Goal: Task Accomplishment & Management: Use online tool/utility

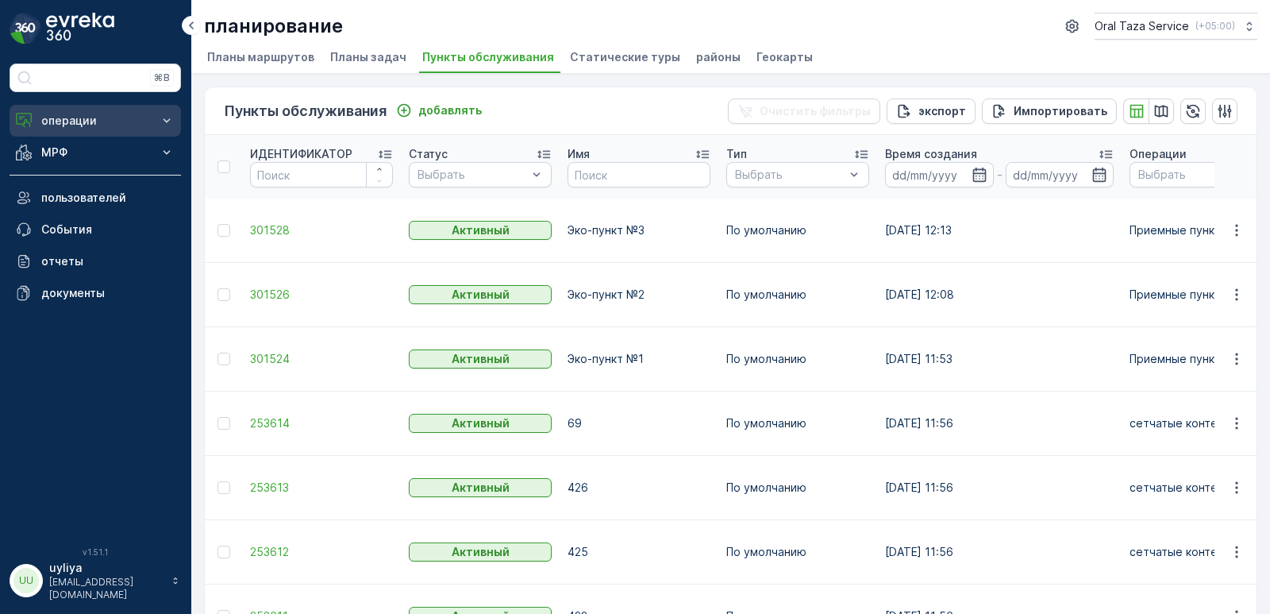
click at [106, 115] on p "операции" at bounding box center [95, 121] width 108 height 16
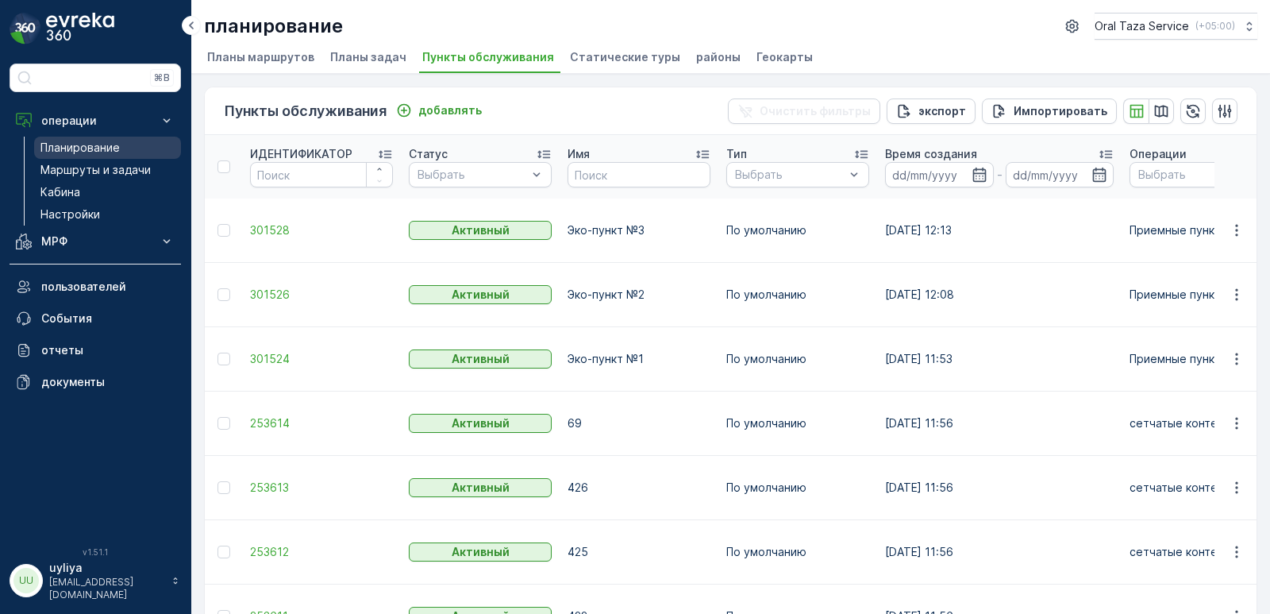
click at [91, 148] on p "Планирование" at bounding box center [79, 148] width 79 height 16
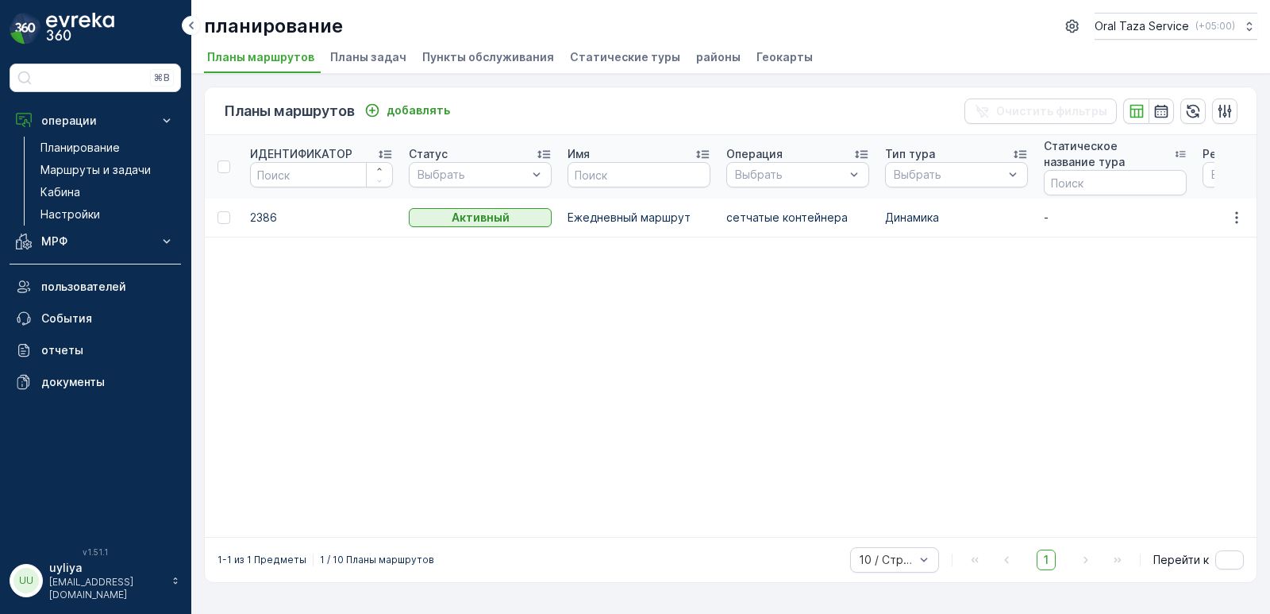
click at [644, 219] on p "Ежедневный маршрут" at bounding box center [639, 218] width 143 height 16
click at [1245, 214] on button "button" at bounding box center [1237, 217] width 29 height 19
click at [70, 168] on p "Маршруты и задачи" at bounding box center [95, 170] width 110 height 16
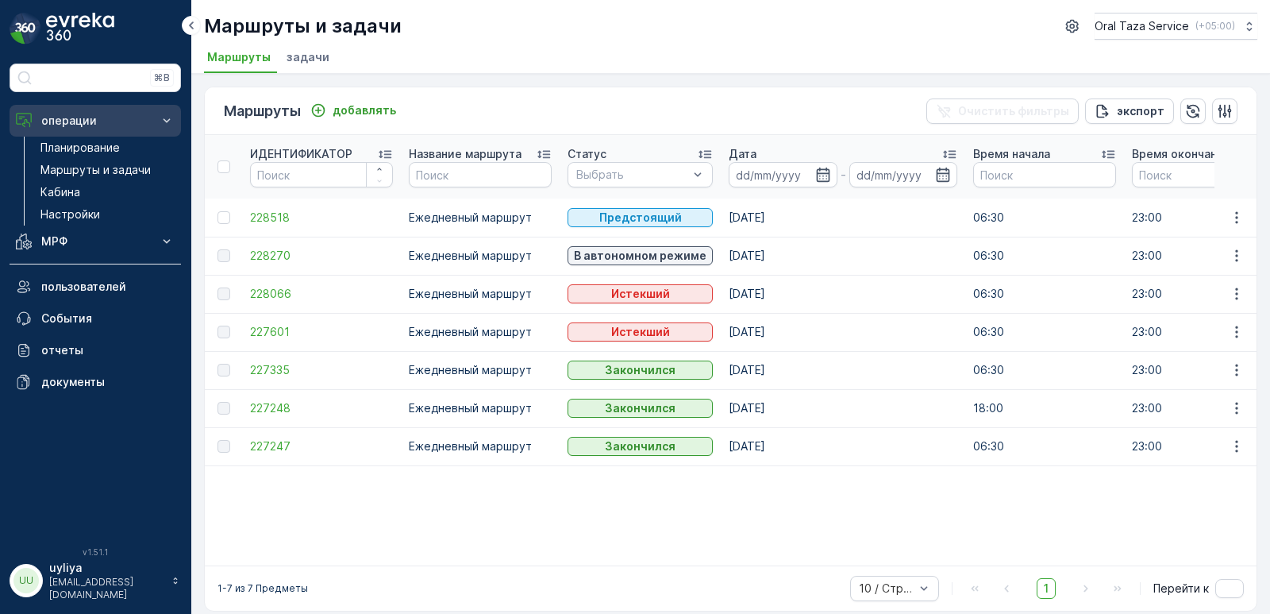
click at [102, 125] on p "операции" at bounding box center [95, 121] width 108 height 16
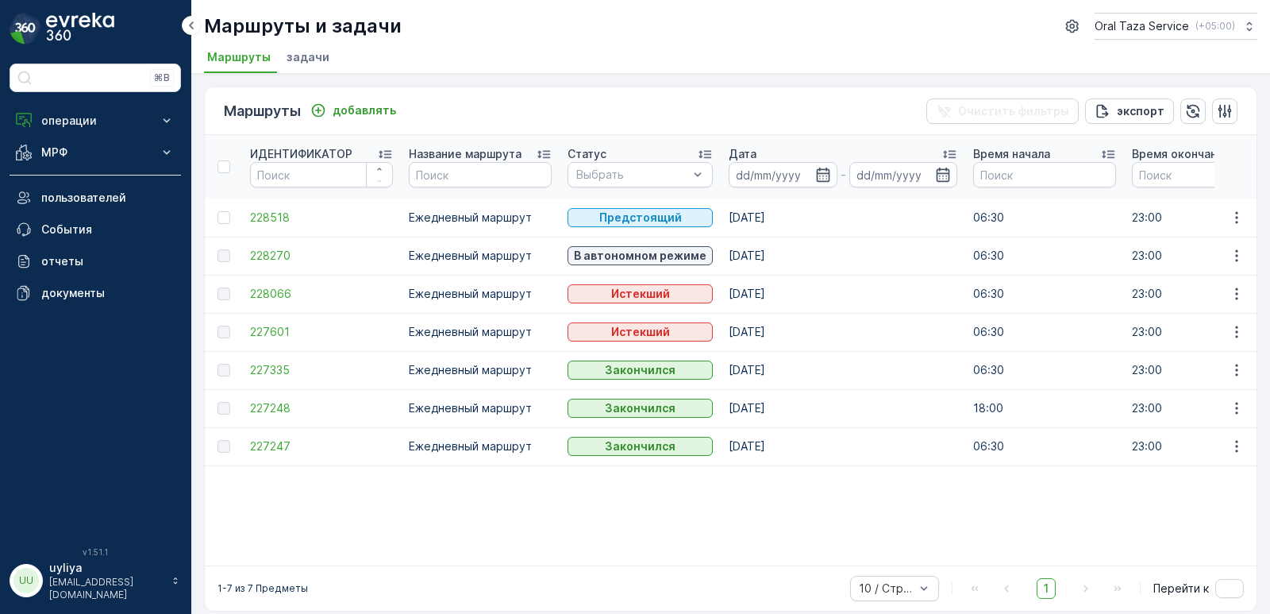
click at [294, 56] on span "задачи" at bounding box center [308, 57] width 43 height 16
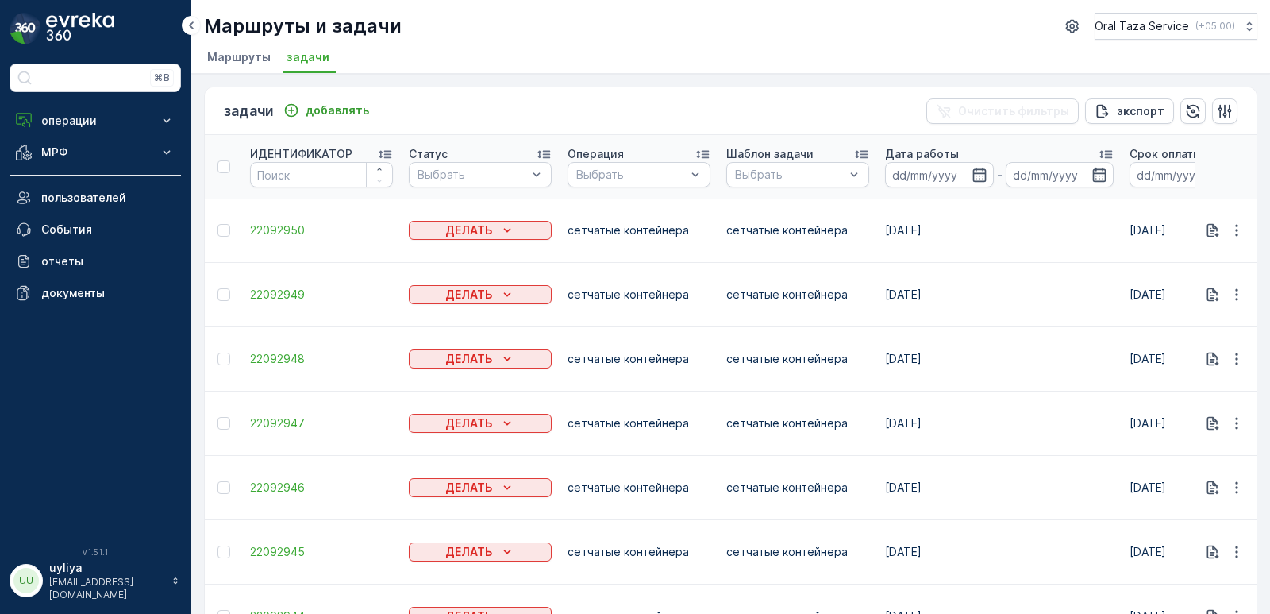
click at [255, 61] on span "Маршруты" at bounding box center [239, 57] width 64 height 16
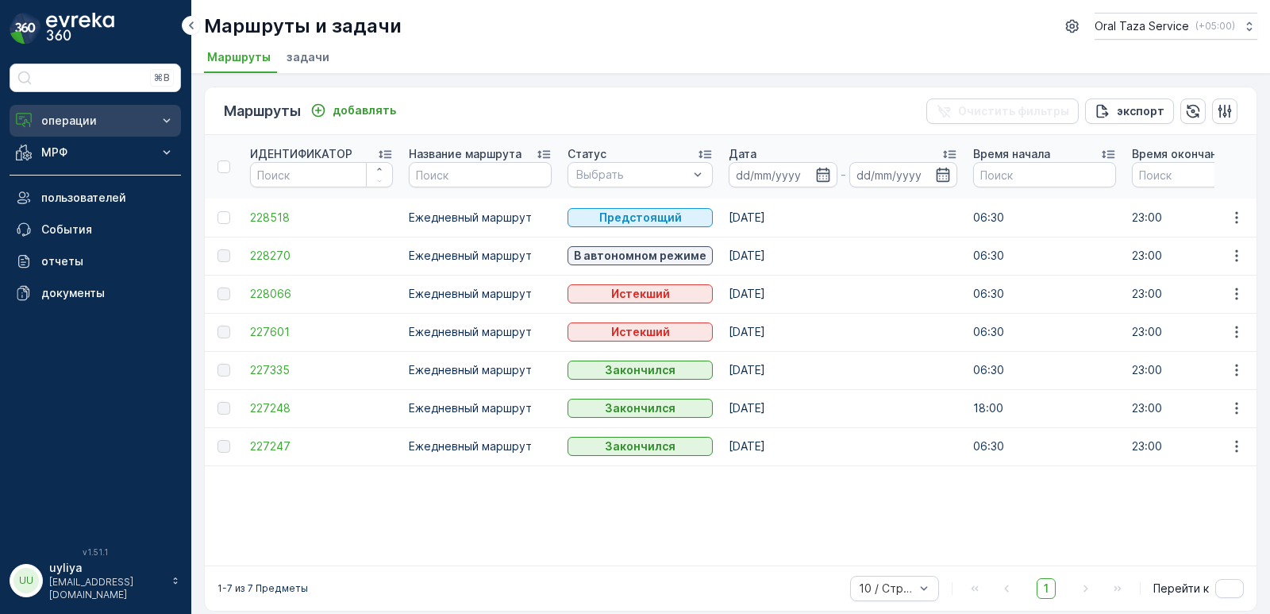
click at [93, 121] on p "операции" at bounding box center [95, 121] width 108 height 16
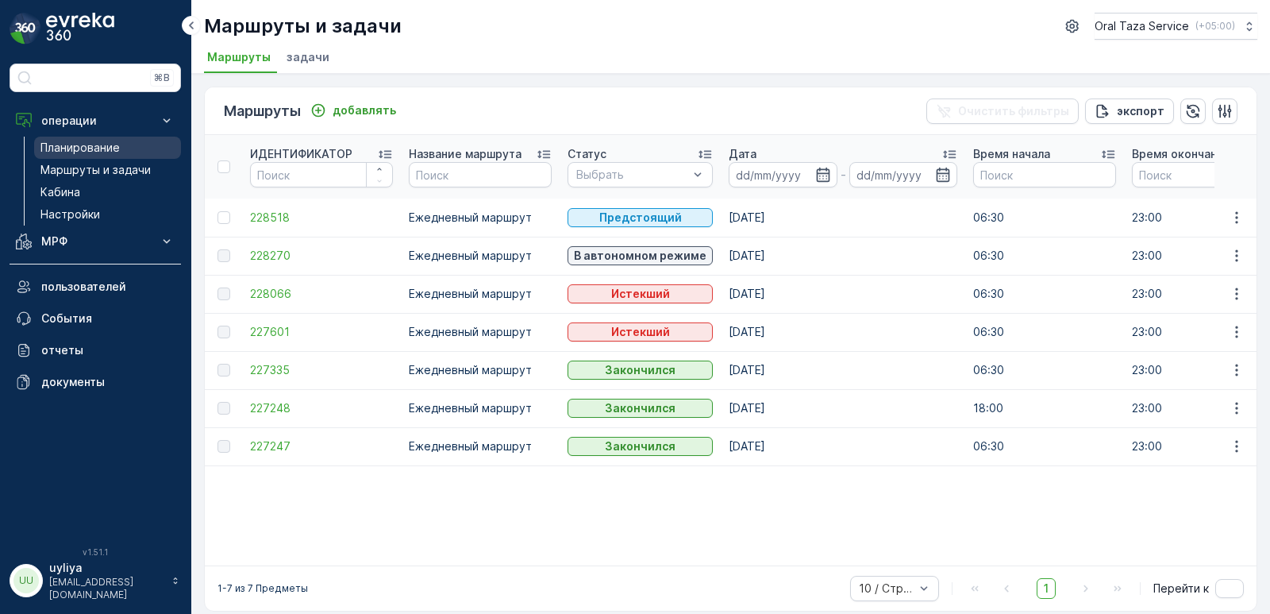
click at [94, 142] on p "Планирование" at bounding box center [79, 148] width 79 height 16
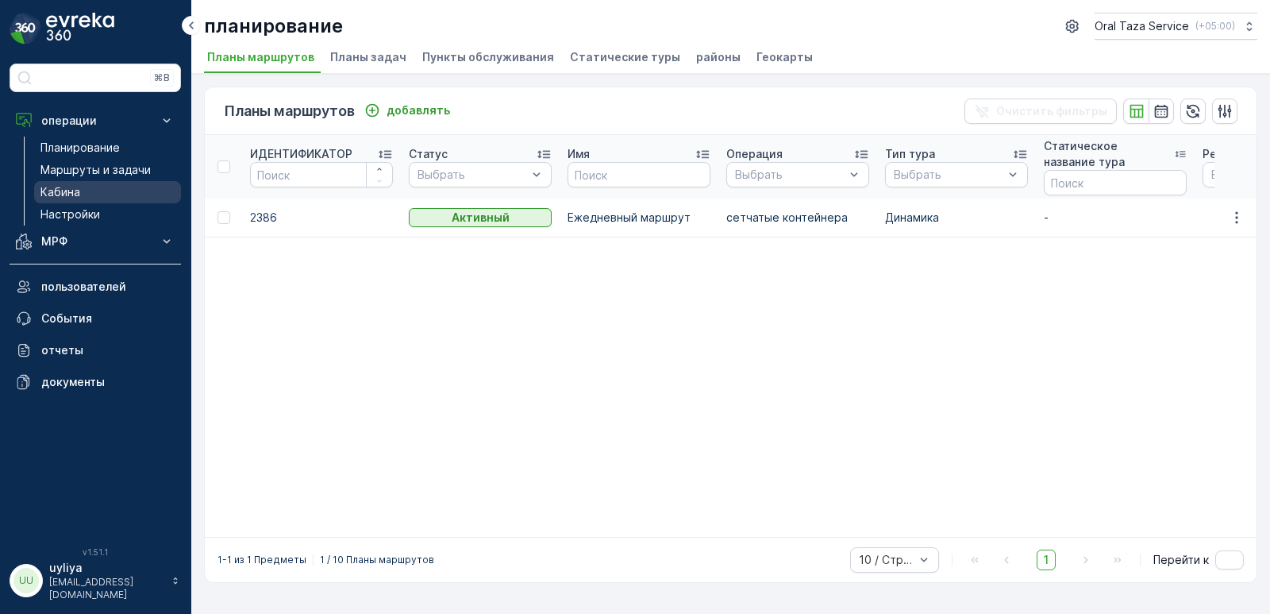
click at [67, 196] on p "Кабина" at bounding box center [60, 192] width 40 height 16
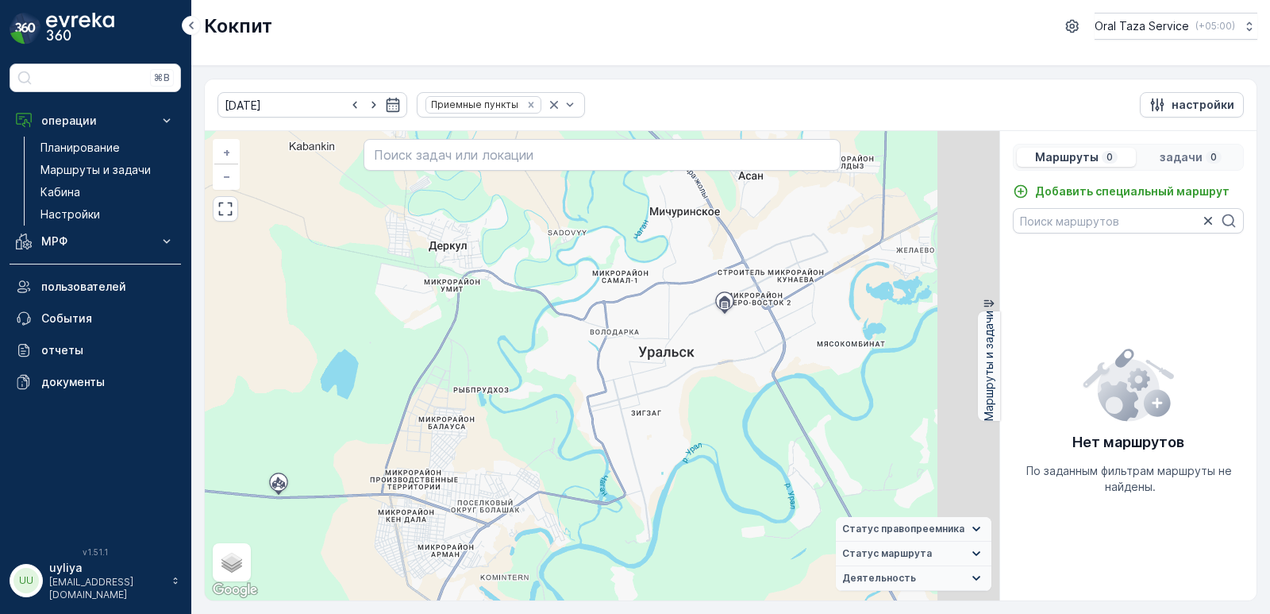
drag, startPoint x: 646, startPoint y: 346, endPoint x: 634, endPoint y: 351, distance: 13.6
click at [634, 351] on div "+ − спутниковое Дорожная карта местность Гибридный Leaflet Быстрые клавиши Карт…" at bounding box center [602, 365] width 795 height 469
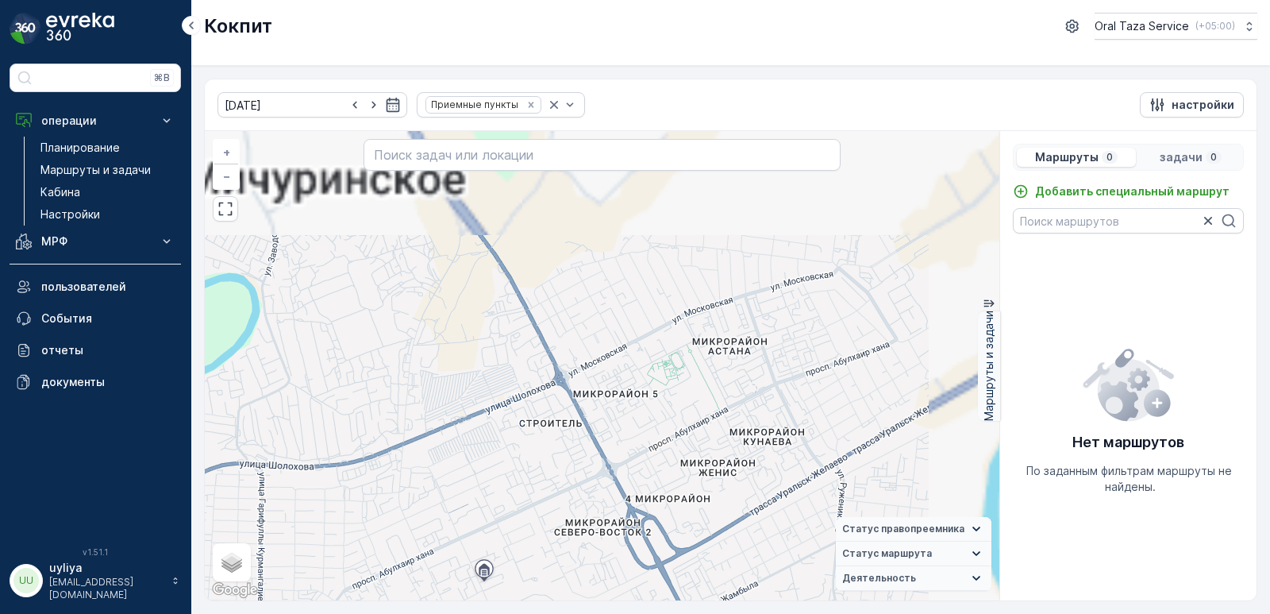
drag, startPoint x: 701, startPoint y: 266, endPoint x: 582, endPoint y: 380, distance: 164.6
click at [583, 380] on div "+ − спутниковое Дорожная карта местность Гибридный Leaflet Быстрые клавиши Карт…" at bounding box center [602, 365] width 795 height 469
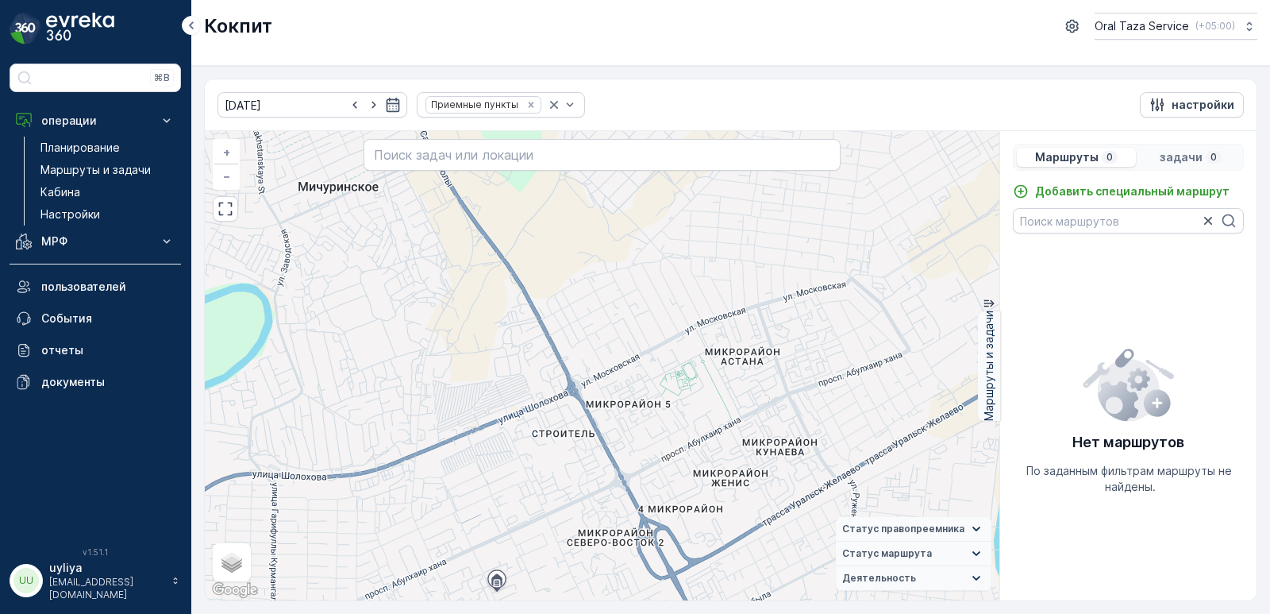
drag, startPoint x: 594, startPoint y: 366, endPoint x: 608, endPoint y: 376, distance: 17.6
click at [608, 376] on div "+ − спутниковое Дорожная карта местность Гибридный Leaflet Быстрые клавиши Карт…" at bounding box center [602, 365] width 795 height 469
click at [82, 195] on link "Кабина" at bounding box center [107, 192] width 147 height 22
click at [93, 168] on p "Маршруты и задачи" at bounding box center [95, 170] width 110 height 16
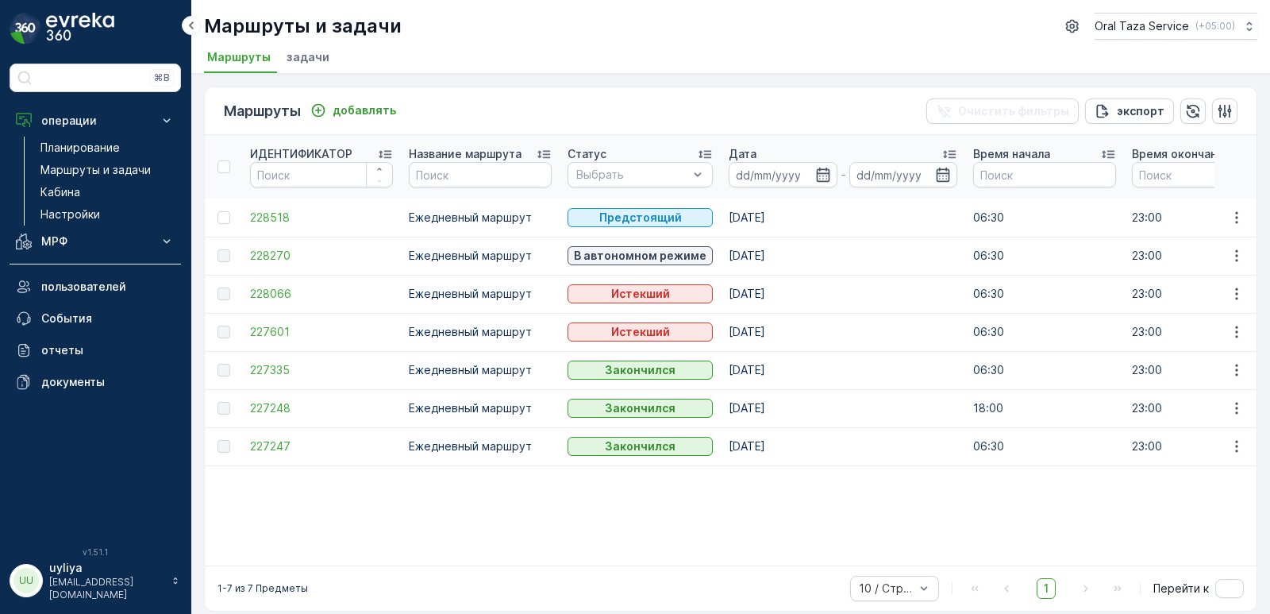
click at [438, 225] on p "Ежедневный маршрут" at bounding box center [480, 218] width 143 height 16
click at [268, 260] on span "228270" at bounding box center [321, 256] width 143 height 16
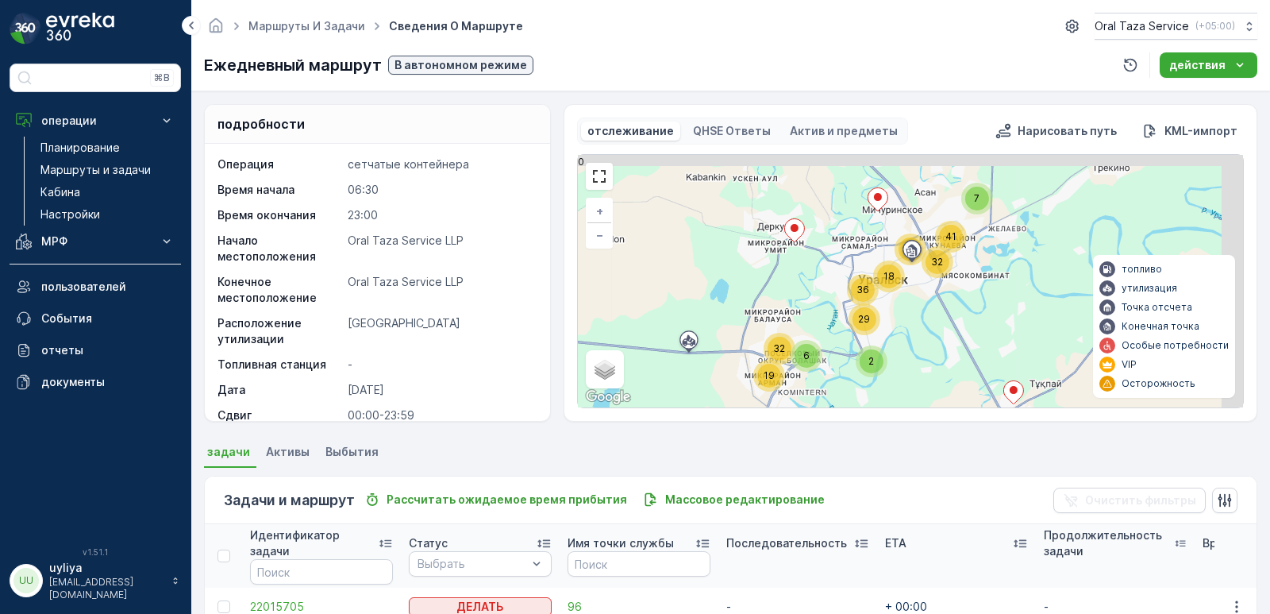
drag, startPoint x: 916, startPoint y: 248, endPoint x: 712, endPoint y: 312, distance: 213.2
click at [712, 312] on div "6 19 32 7 2 29 41 18 17 32 36 + − спутниковое Дорожная карта местность Гибридны…" at bounding box center [910, 281] width 665 height 253
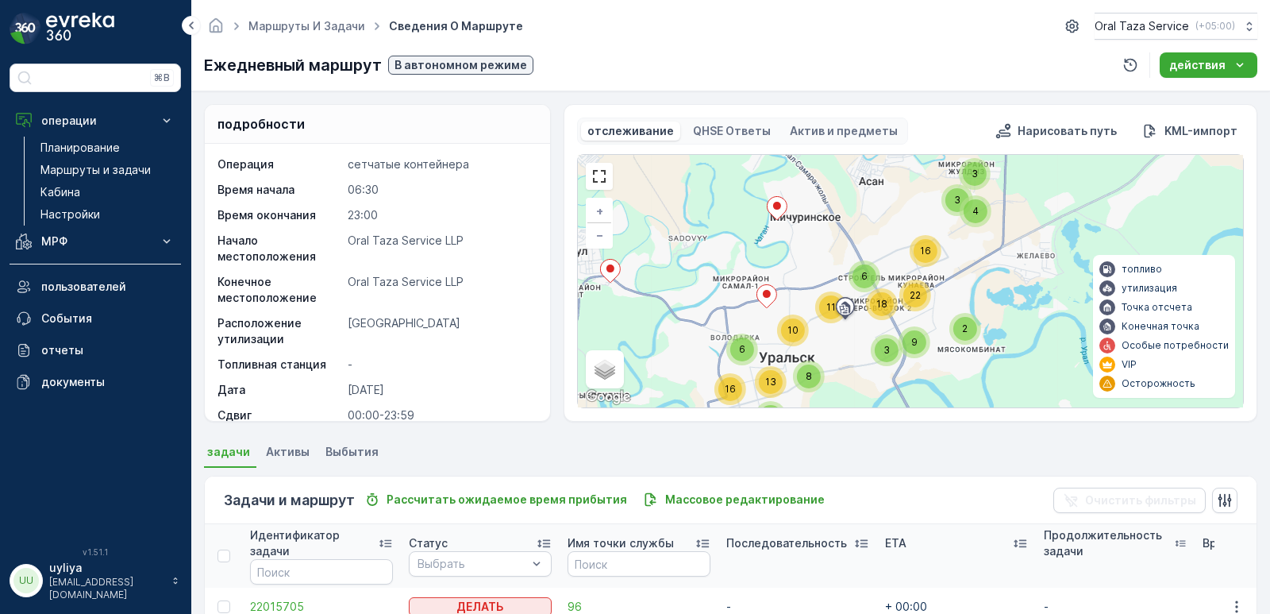
drag, startPoint x: 885, startPoint y: 241, endPoint x: 830, endPoint y: 264, distance: 60.5
click at [830, 264] on div "5 3 15 12 4 4 11 4 3 2 8 6 13 22 3 16 10 8 6 11 2 3 9 18 13 16 6 + − спутниково…" at bounding box center [910, 281] width 665 height 253
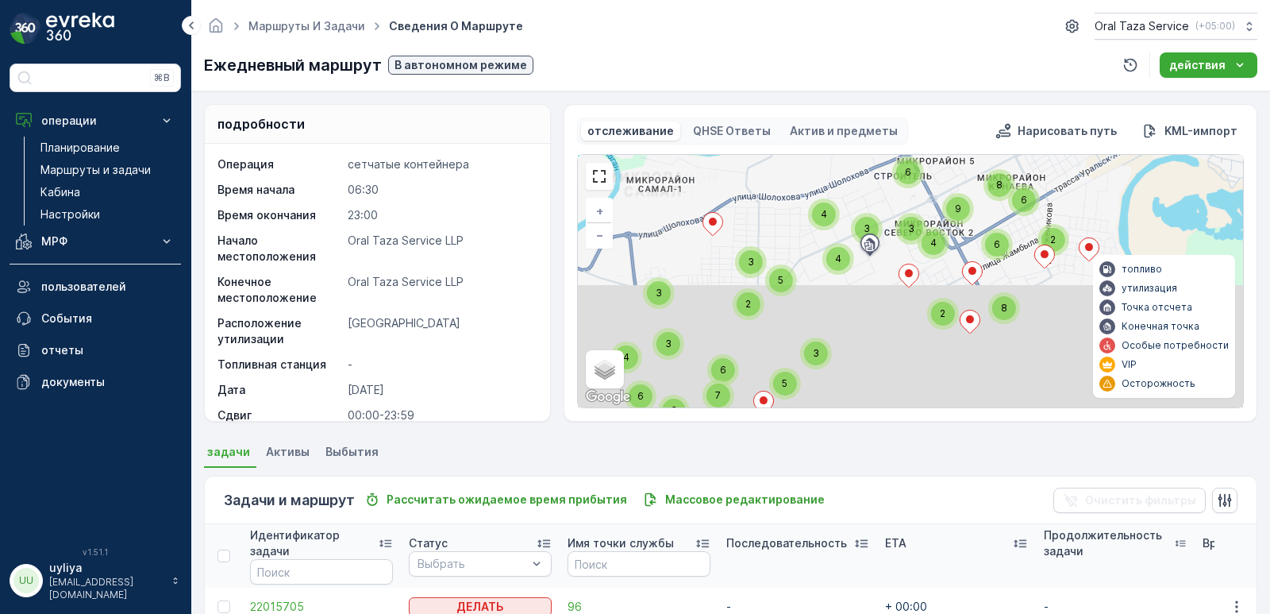
drag, startPoint x: 803, startPoint y: 195, endPoint x: 809, endPoint y: 185, distance: 12.1
click at [808, 184] on div "5 15 12 4 4 11 3 8 6 13 22 3 16 10 8 11 2 3 9 18 13 16 6 4 3 6 4 3 3 8 2 2 2 7 …" at bounding box center [910, 281] width 665 height 253
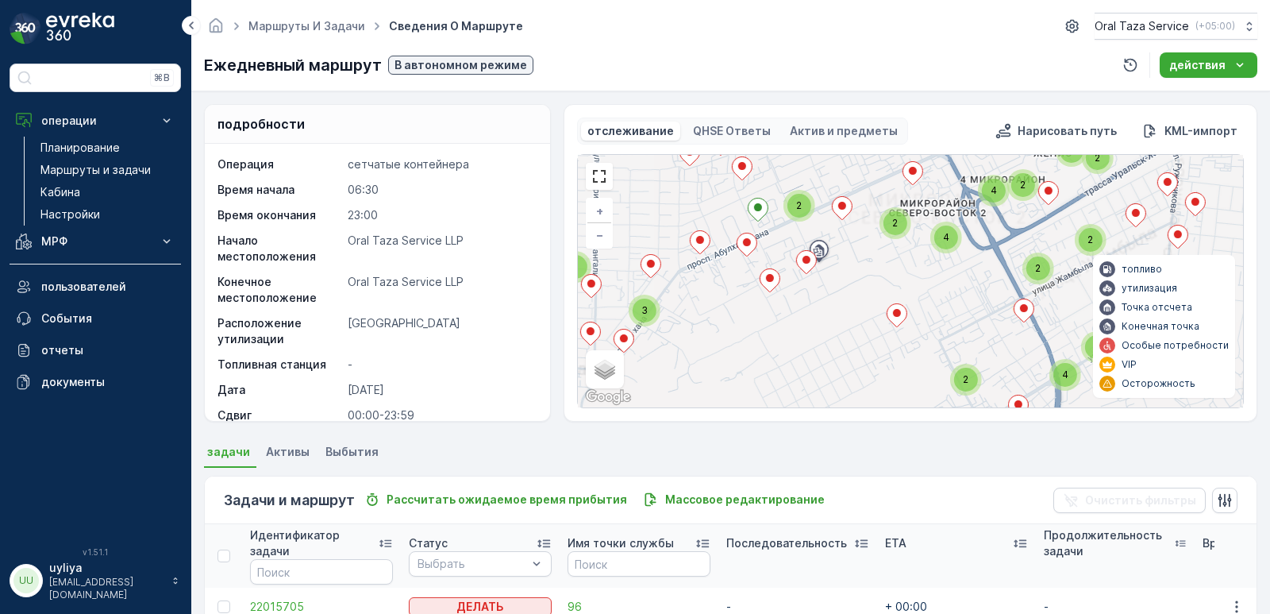
drag, startPoint x: 904, startPoint y: 248, endPoint x: 766, endPoint y: 344, distance: 167.6
click at [766, 344] on div "2 2 2 4 3 2 4 4 2 3 2 2 2 3 2 3 2 4 2 3 2 2 2 4 2 2 6 2 2 2 3 4 2 4 2 2 4 2 2 4…" at bounding box center [910, 281] width 665 height 253
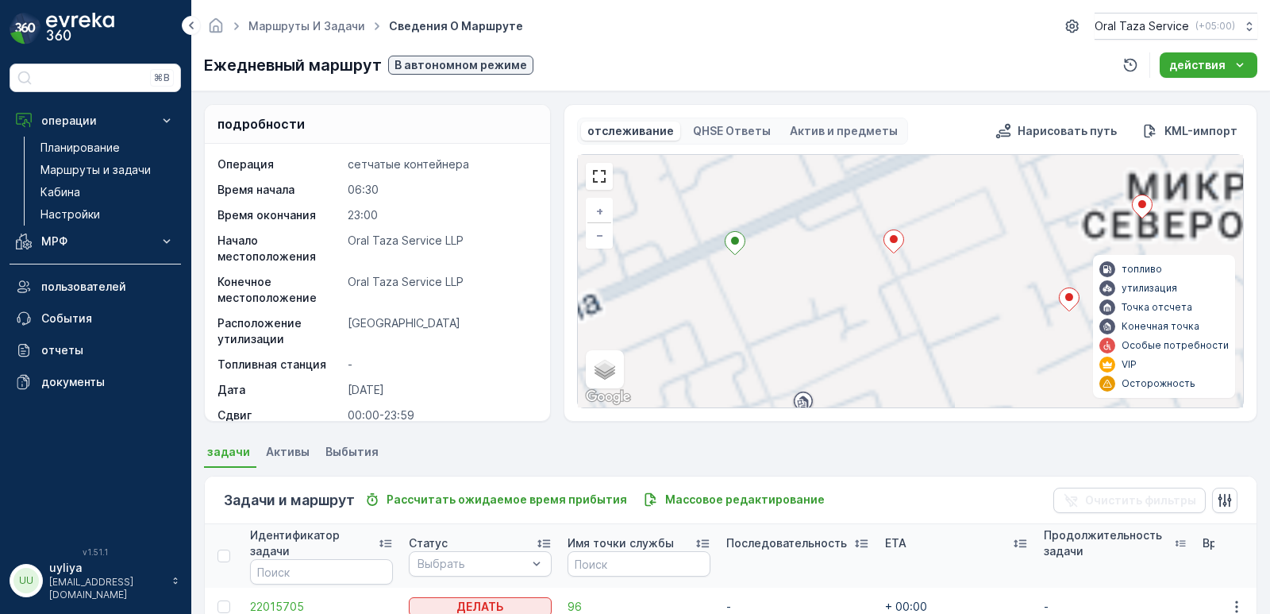
drag, startPoint x: 746, startPoint y: 308, endPoint x: 919, endPoint y: 348, distance: 177.6
click at [927, 354] on div "2 2 3 2 2 + − спутниковое Дорожная карта местность Гибридный Leaflet Быстрые кл…" at bounding box center [910, 281] width 665 height 253
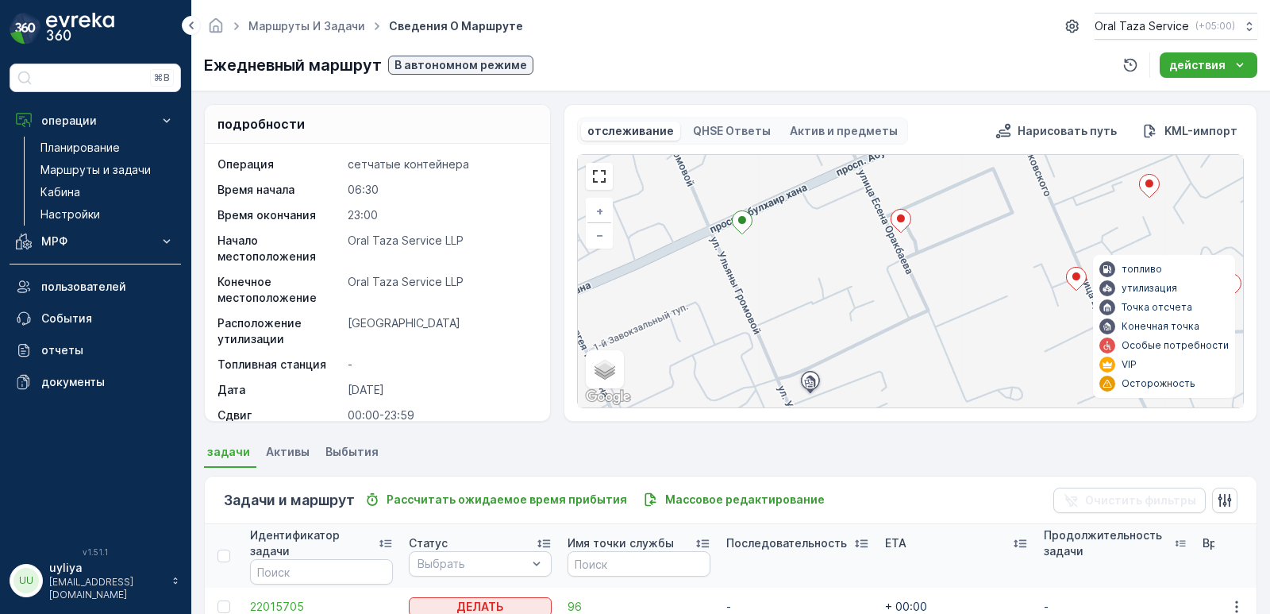
drag, startPoint x: 801, startPoint y: 301, endPoint x: 861, endPoint y: 230, distance: 92.4
click at [861, 230] on div "2 2 3 2 2 + − спутниковое Дорожная карта местность Гибридный Leaflet Быстрые кл…" at bounding box center [910, 281] width 665 height 253
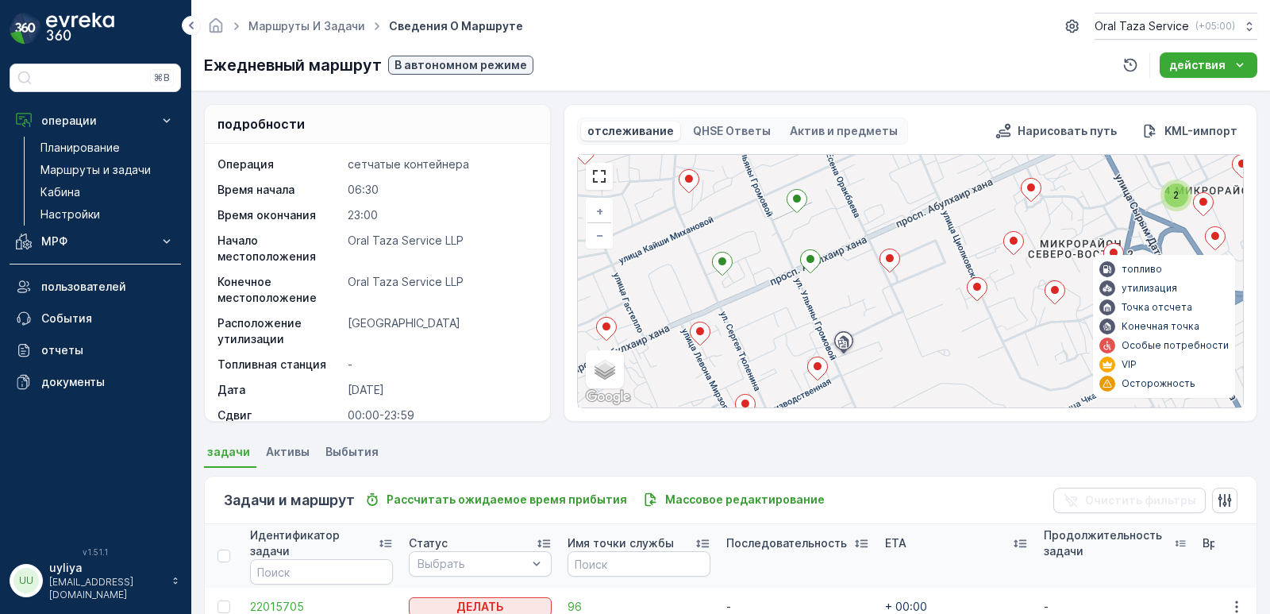
drag, startPoint x: 866, startPoint y: 238, endPoint x: 860, endPoint y: 287, distance: 49.6
click at [860, 287] on div "2 2 2 2 2 2 3 2 2 2 2 2 3 2 2 2 2 2 2 2 2 2 2 2 + − спутниковое Дорожная карта …" at bounding box center [910, 281] width 665 height 253
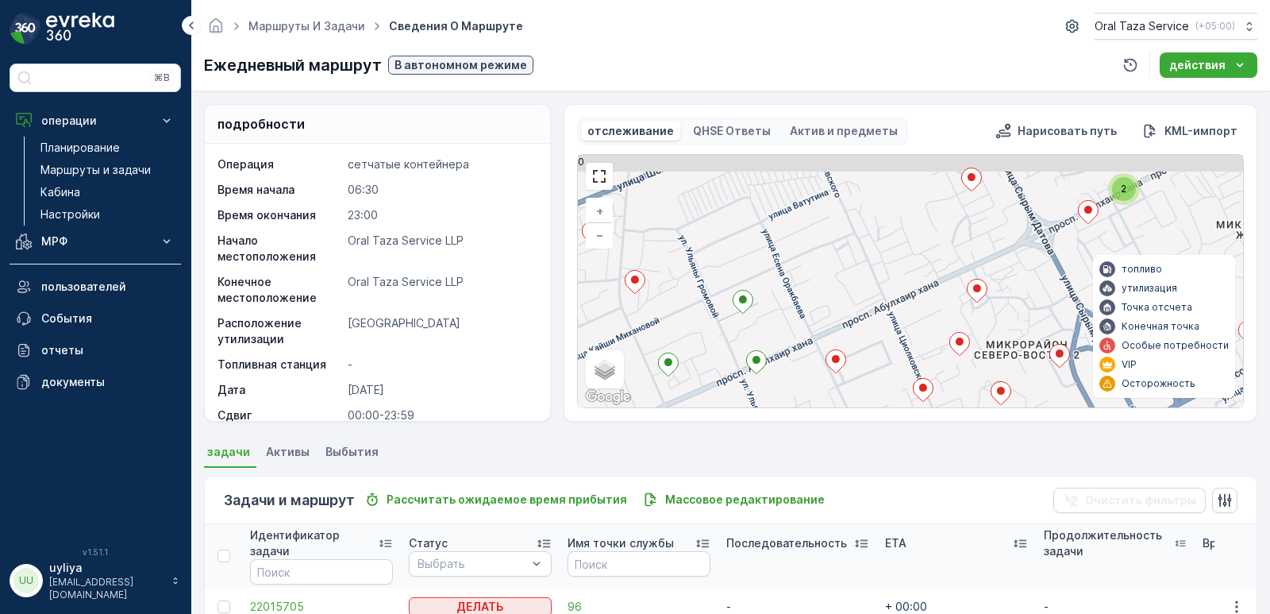
drag, startPoint x: 868, startPoint y: 218, endPoint x: 814, endPoint y: 319, distance: 114.4
click at [814, 319] on div "2 2 2 2 2 2 3 2 2 2 2 2 3 2 2 2 2 2 2 2 2 2 2 2 + − спутниковое Дорожная карта …" at bounding box center [910, 281] width 665 height 253
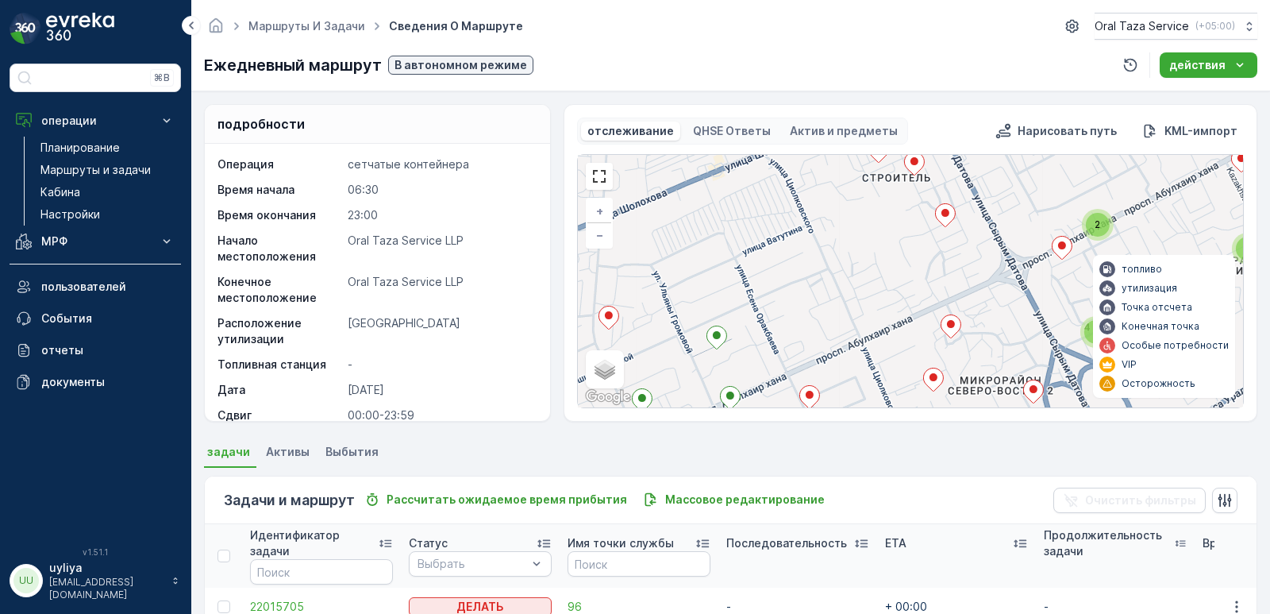
drag, startPoint x: 884, startPoint y: 243, endPoint x: 807, endPoint y: 338, distance: 122.5
click at [808, 341] on div "2 2 2 2 2 2 3 2 2 2 2 2 3 2 2 2 2 2 2 2 2 2 2 2 + − спутниковое Дорожная карта …" at bounding box center [910, 281] width 665 height 253
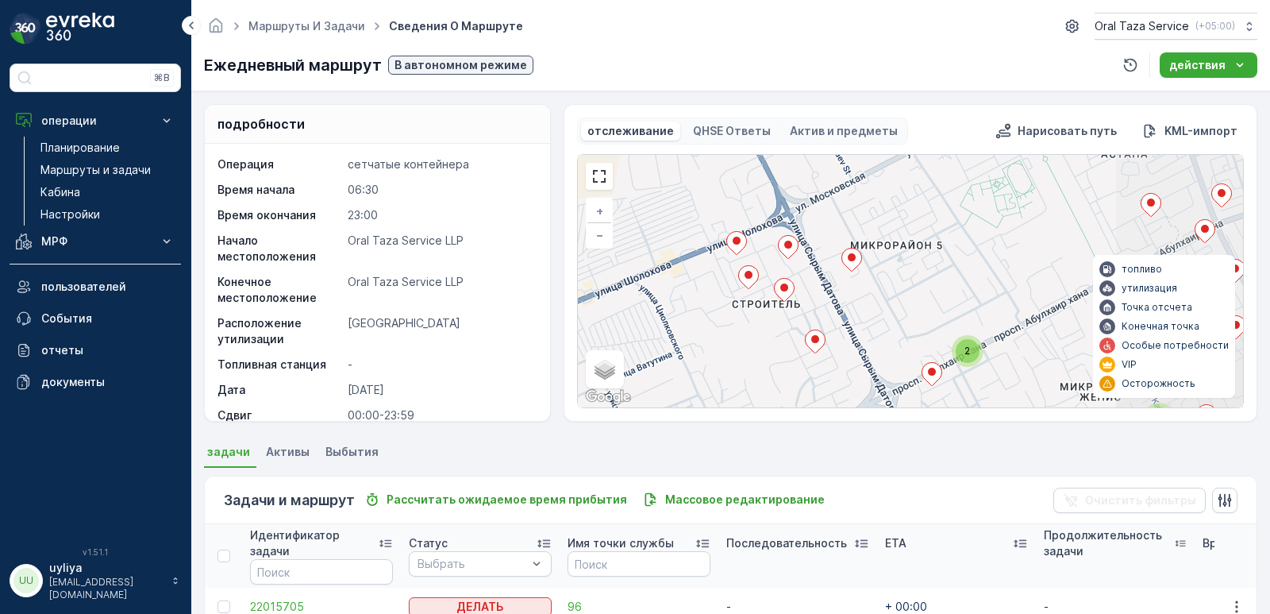
drag, startPoint x: 869, startPoint y: 276, endPoint x: 751, endPoint y: 357, distance: 143.8
click at [751, 357] on div "2 2 2 2 2 2 3 2 2 2 2 2 3 2 2 2 2 2 2 2 2 2 2 2 + − спутниковое Дорожная карта …" at bounding box center [910, 281] width 665 height 253
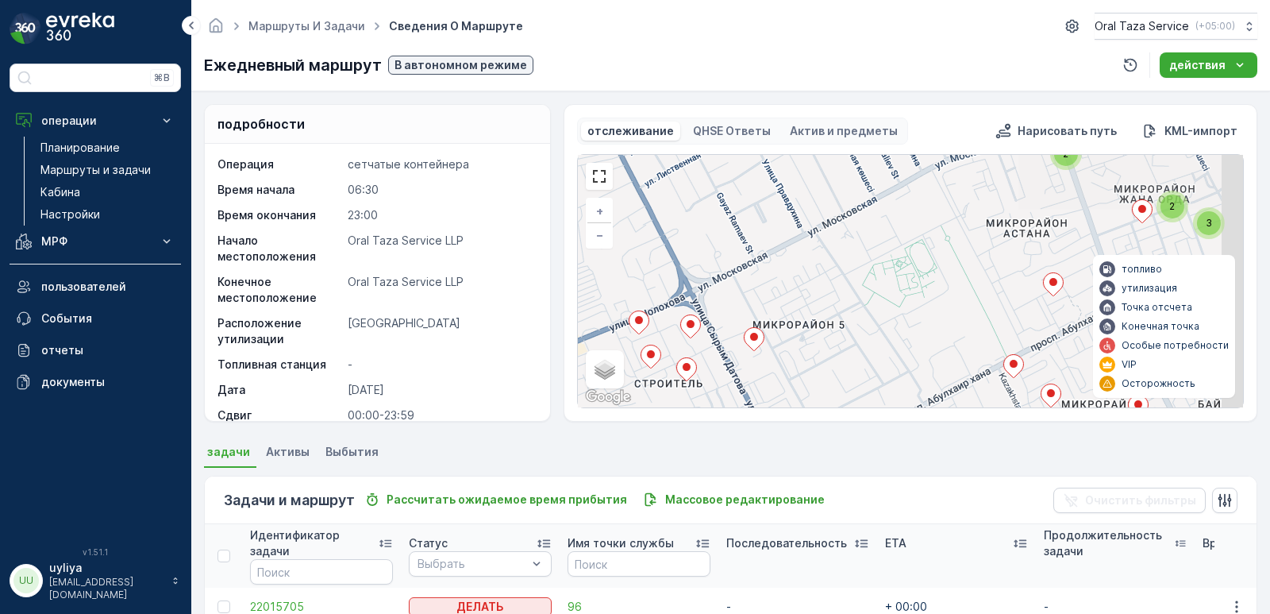
drag, startPoint x: 871, startPoint y: 287, endPoint x: 769, endPoint y: 358, distance: 123.8
click at [759, 379] on div "2 2 2 2 2 2 3 2 2 2 2 2 3 2 2 2 2 2 2 2 2 2 2 2 + − спутниковое Дорожная карта …" at bounding box center [910, 281] width 665 height 253
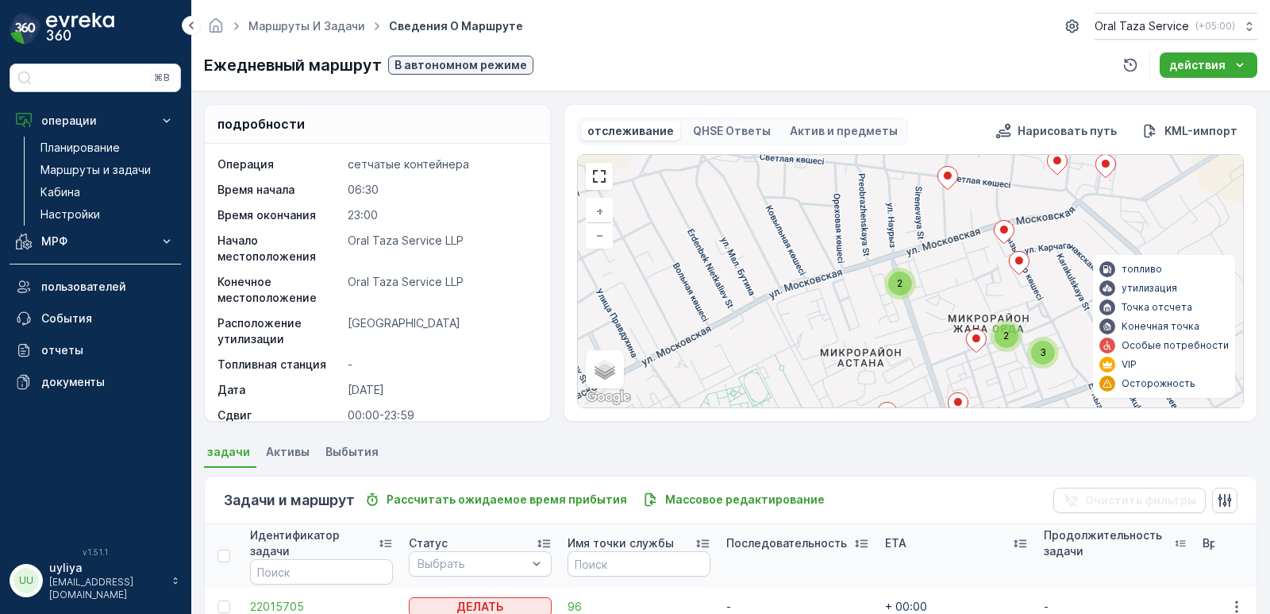
drag, startPoint x: 828, startPoint y: 280, endPoint x: 719, endPoint y: 368, distance: 141.1
click at [719, 368] on div "2 2 2 2 2 2 3 2 2 2 2 2 3 2 2 2 2 2 2 2 2 2 2 2 + − спутниковое Дорожная карта …" at bounding box center [910, 281] width 665 height 253
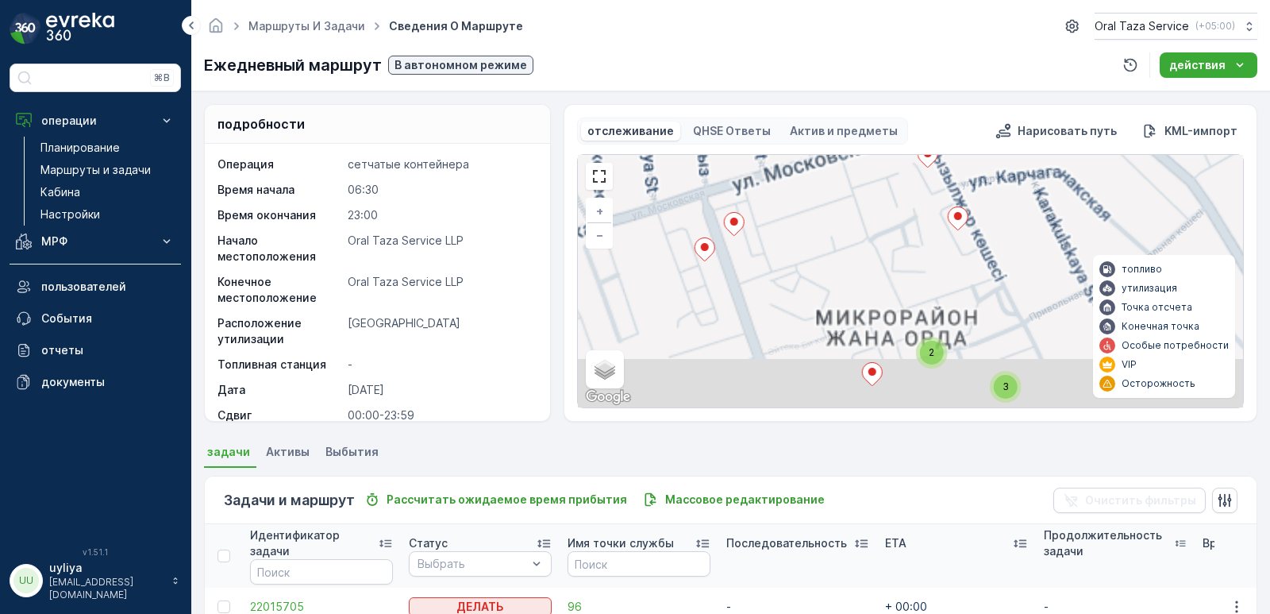
drag, startPoint x: 818, startPoint y: 284, endPoint x: 800, endPoint y: 273, distance: 21.4
click at [800, 273] on div "2 2 3 2 2 + − спутниковое Дорожная карта местность Гибридный Leaflet Быстрые кл…" at bounding box center [910, 281] width 665 height 253
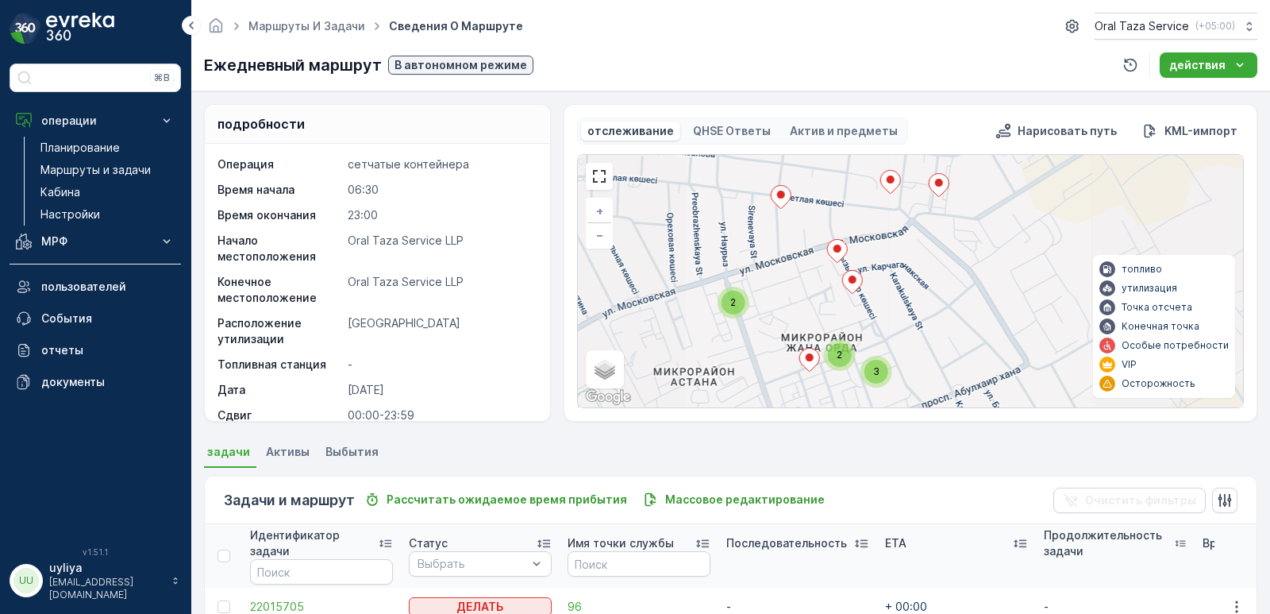
drag, startPoint x: 812, startPoint y: 262, endPoint x: 735, endPoint y: 388, distance: 147.2
click at [738, 384] on div "2 2 2 2 2 2 3 2 2 2 2 2 3 2 2 2 2 2 2 2 2 2 2 2 + − спутниковое Дорожная карта …" at bounding box center [910, 281] width 665 height 253
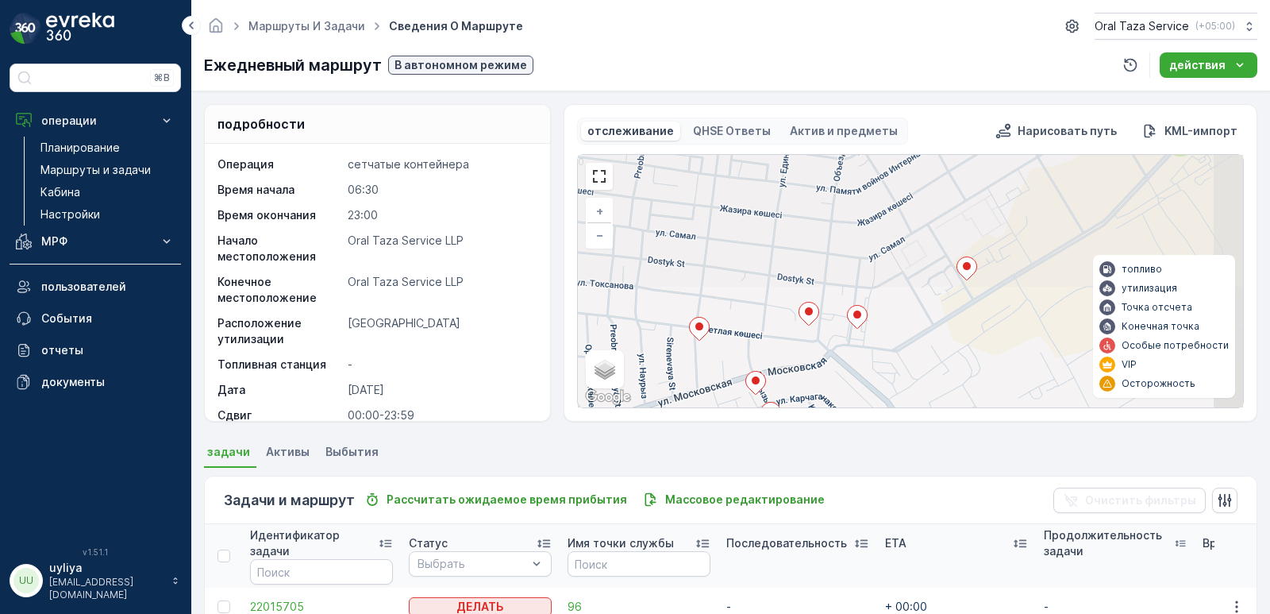
drag, startPoint x: 809, startPoint y: 267, endPoint x: 829, endPoint y: 360, distance: 95.0
click at [829, 360] on div "2 2 2 2 2 2 3 2 2 2 2 2 3 2 2 2 2 2 2 2 2 2 2 2 + − спутниковое Дорожная карта …" at bounding box center [910, 281] width 665 height 253
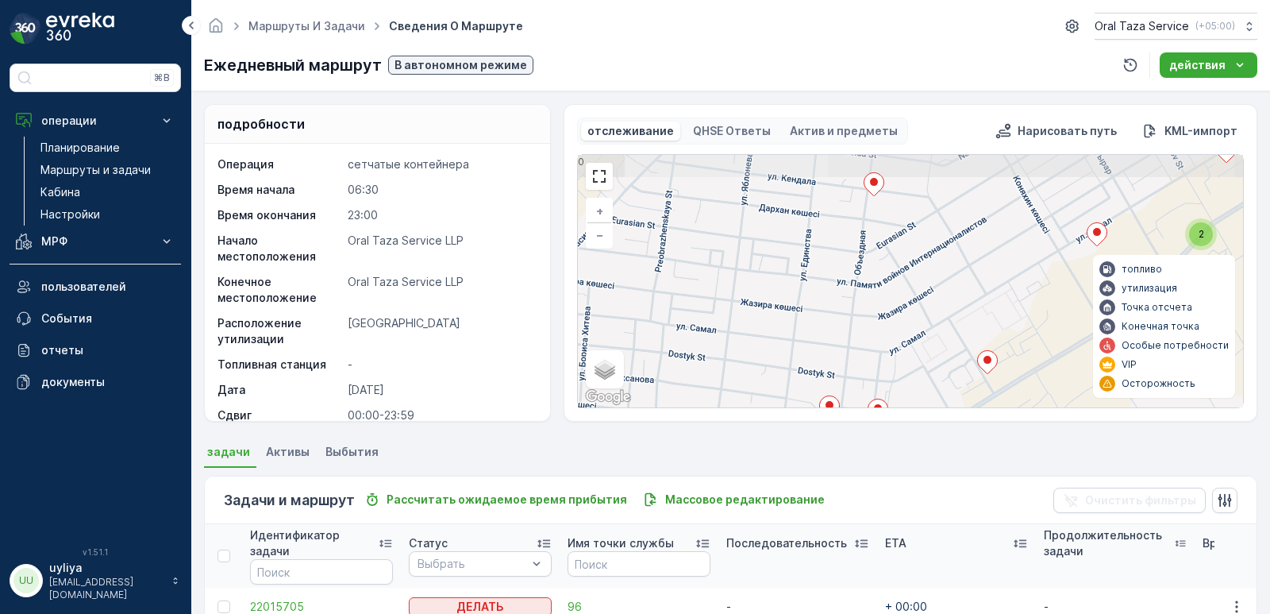
drag, startPoint x: 839, startPoint y: 337, endPoint x: 807, endPoint y: 377, distance: 52.0
click at [808, 377] on div "2 2 2 2 2 2 3 2 2 2 2 2 3 2 2 2 2 2 2 2 2 2 2 2 + − спутниковое Дорожная карта …" at bounding box center [910, 281] width 665 height 253
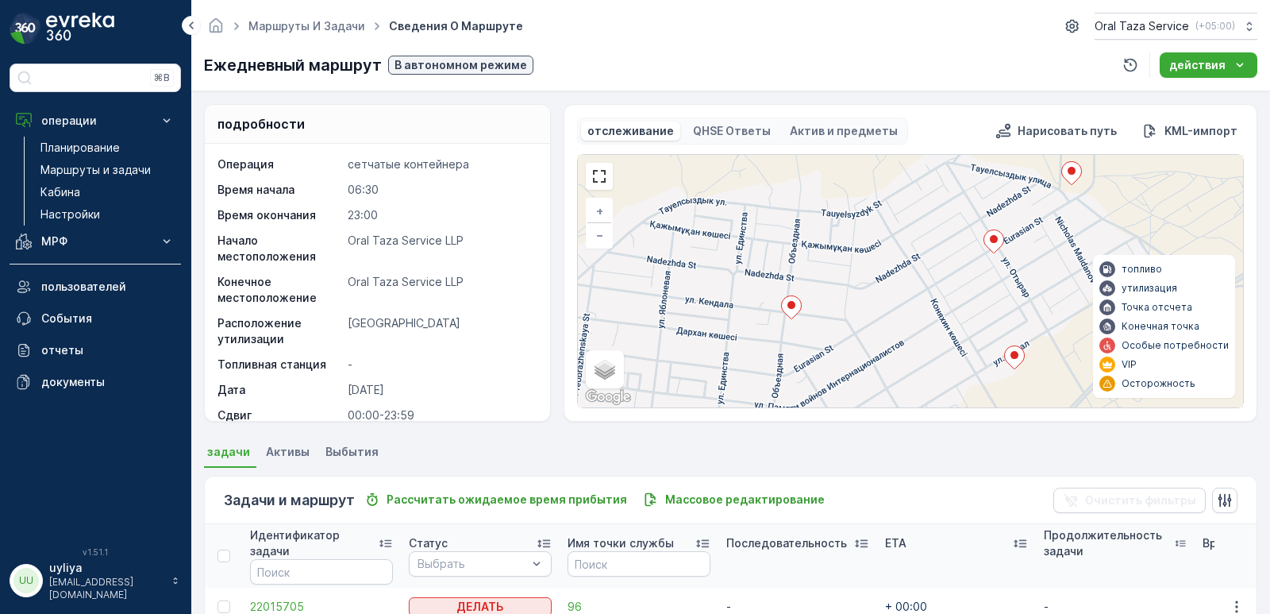
drag, startPoint x: 984, startPoint y: 252, endPoint x: 859, endPoint y: 350, distance: 158.9
click at [823, 395] on div "2 2 2 2 2 2 3 2 2 2 2 2 3 2 2 2 2 2 2 2 2 2 2 2 + − спутниковое Дорожная карта …" at bounding box center [910, 281] width 665 height 253
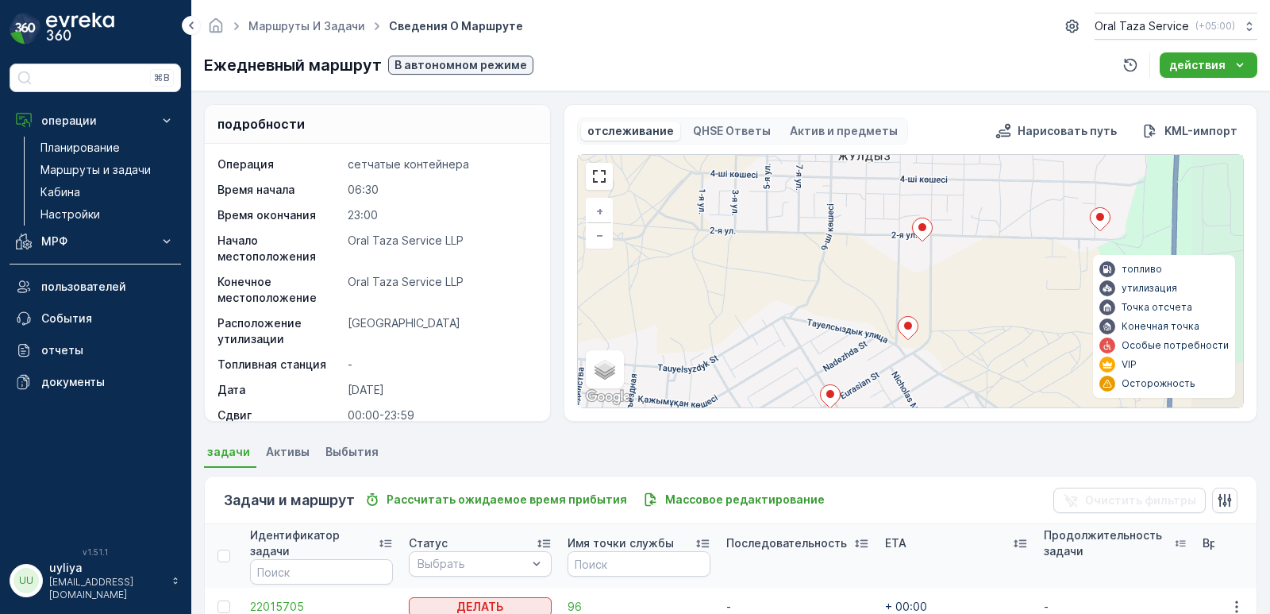
drag, startPoint x: 913, startPoint y: 313, endPoint x: 849, endPoint y: 375, distance: 89.3
click at [898, 340] on icon at bounding box center [908, 328] width 20 height 23
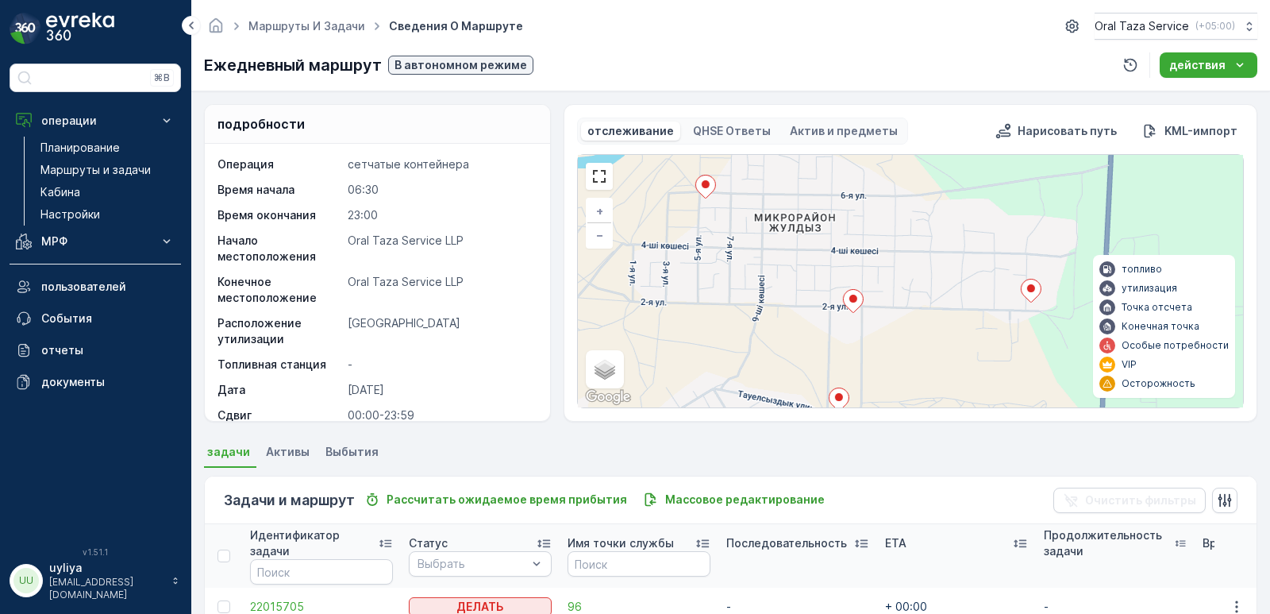
drag, startPoint x: 923, startPoint y: 276, endPoint x: 904, endPoint y: 297, distance: 28.2
click at [904, 297] on div "2 2 2 2 2 2 3 2 2 2 2 2 3 2 2 2 2 2 2 2 2 2 2 2 + − спутниковое Дорожная карта …" at bounding box center [910, 281] width 665 height 253
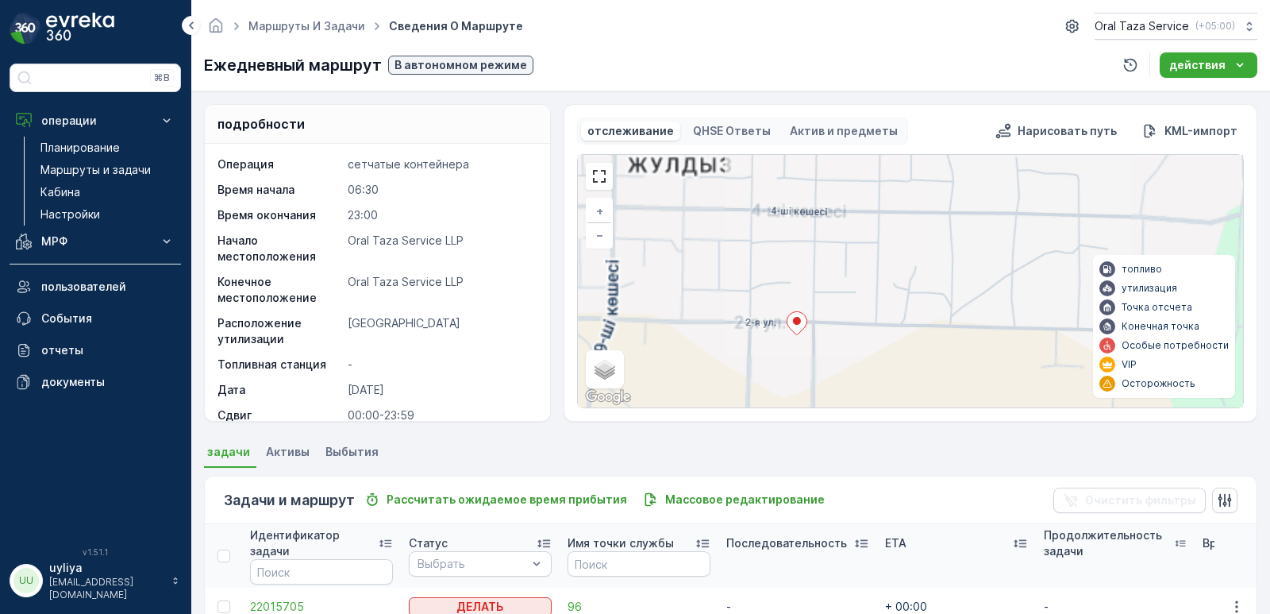
drag, startPoint x: 899, startPoint y: 300, endPoint x: 915, endPoint y: 275, distance: 30.0
click at [915, 275] on div "2 2 3 2 2 + − спутниковое Дорожная карта местность Гибридный Leaflet Быстрые кл…" at bounding box center [910, 281] width 665 height 253
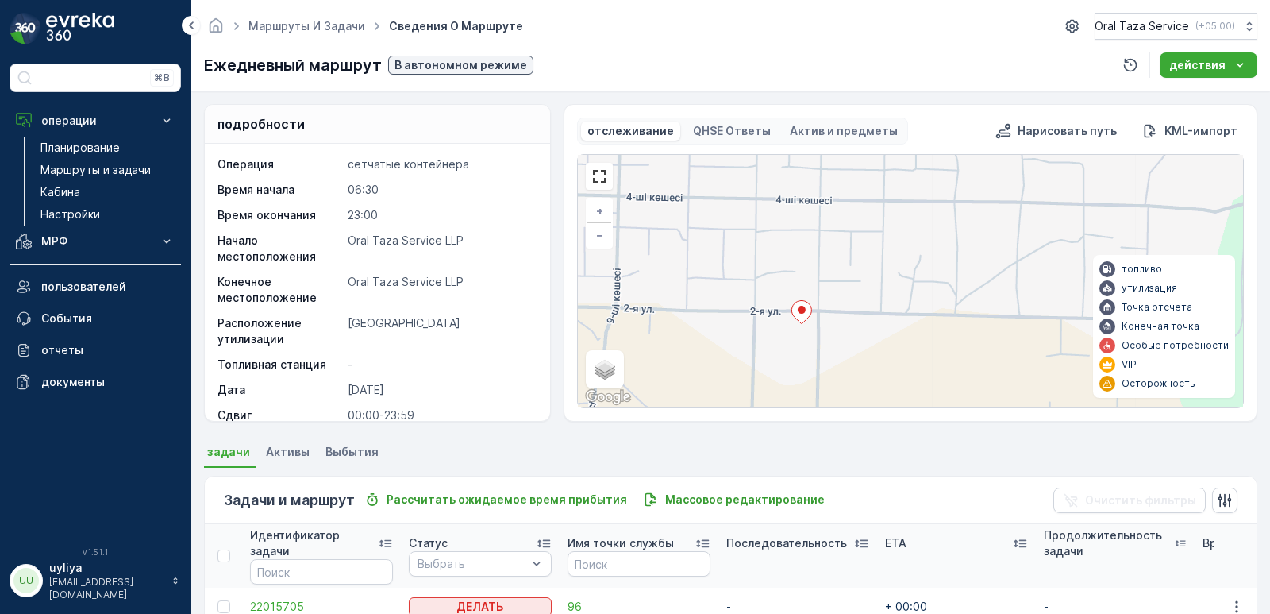
click at [282, 456] on span "Активы" at bounding box center [288, 452] width 44 height 16
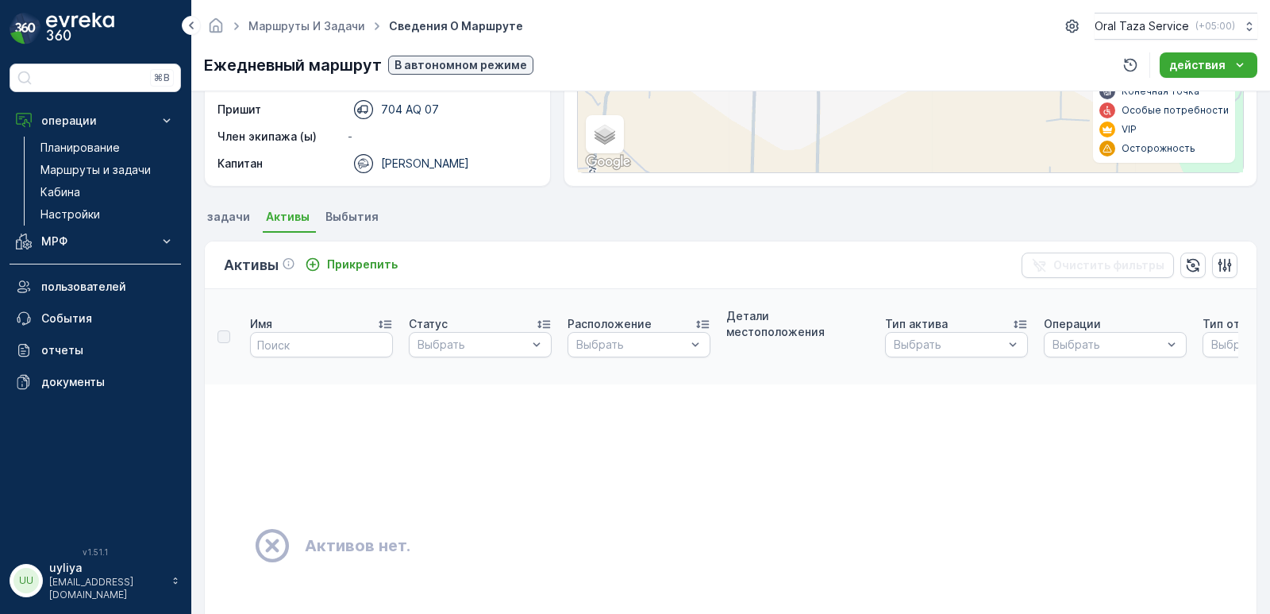
scroll to position [159, 0]
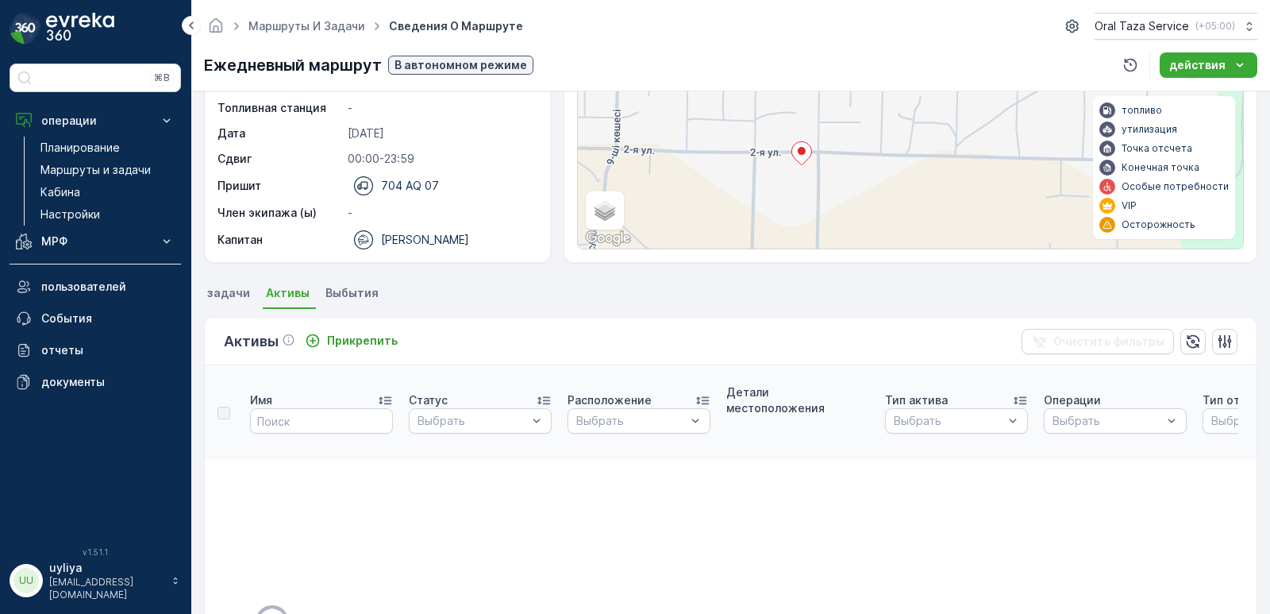
click at [366, 291] on span "Выбытия" at bounding box center [352, 293] width 53 height 16
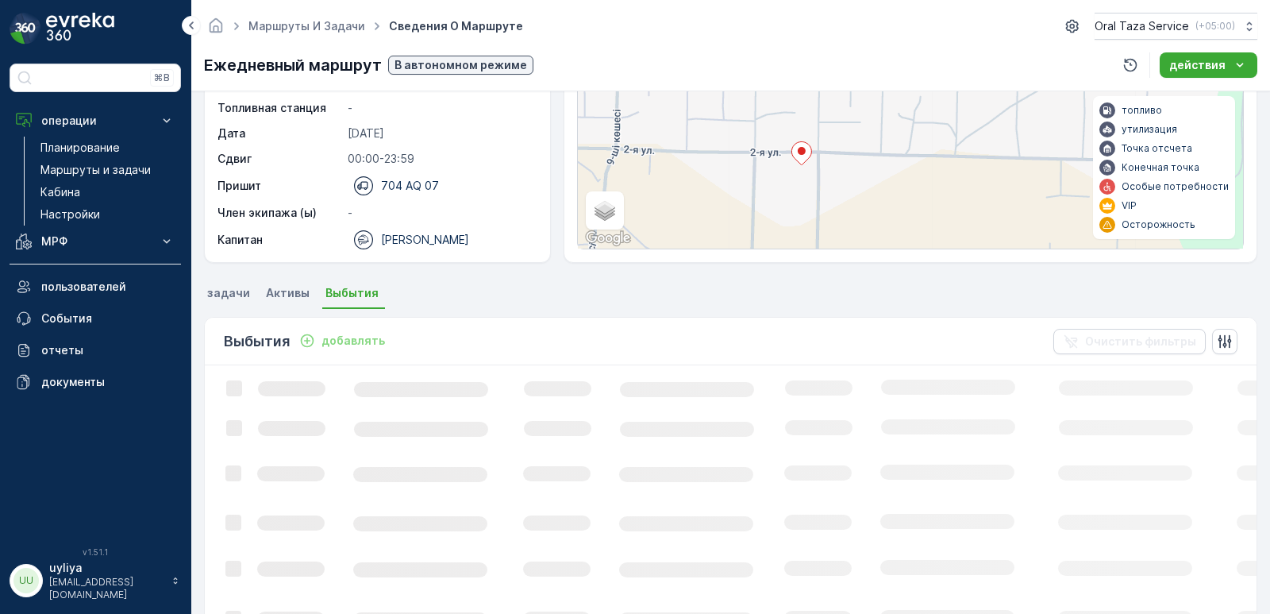
click at [233, 292] on span "задачи" at bounding box center [228, 293] width 43 height 16
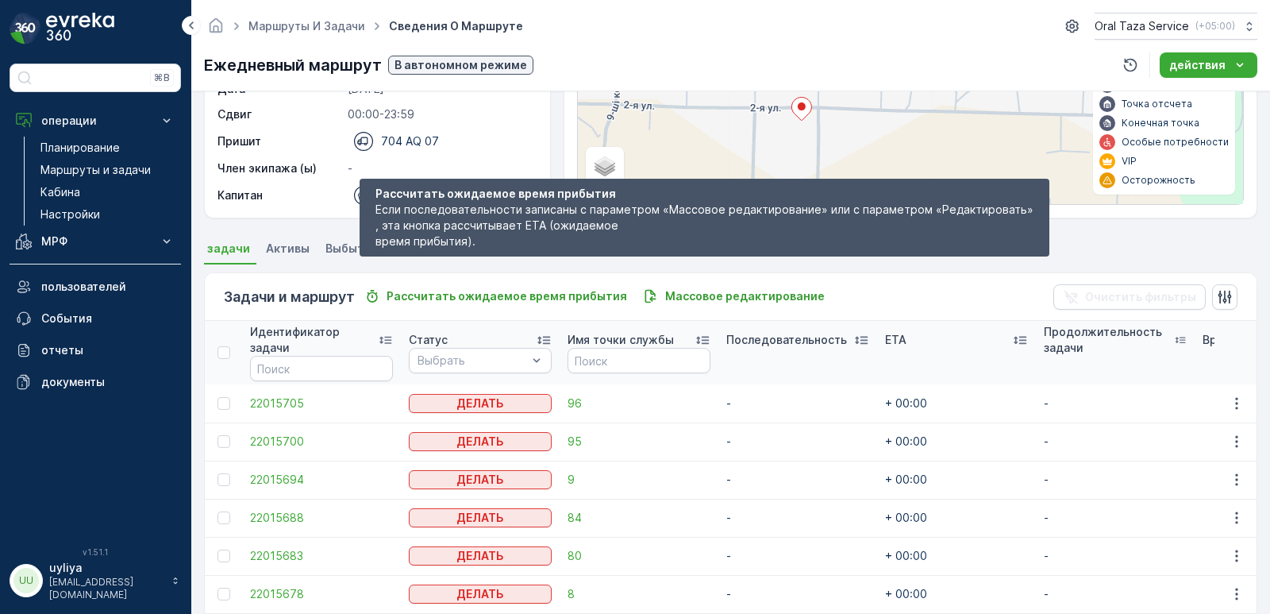
scroll to position [238, 0]
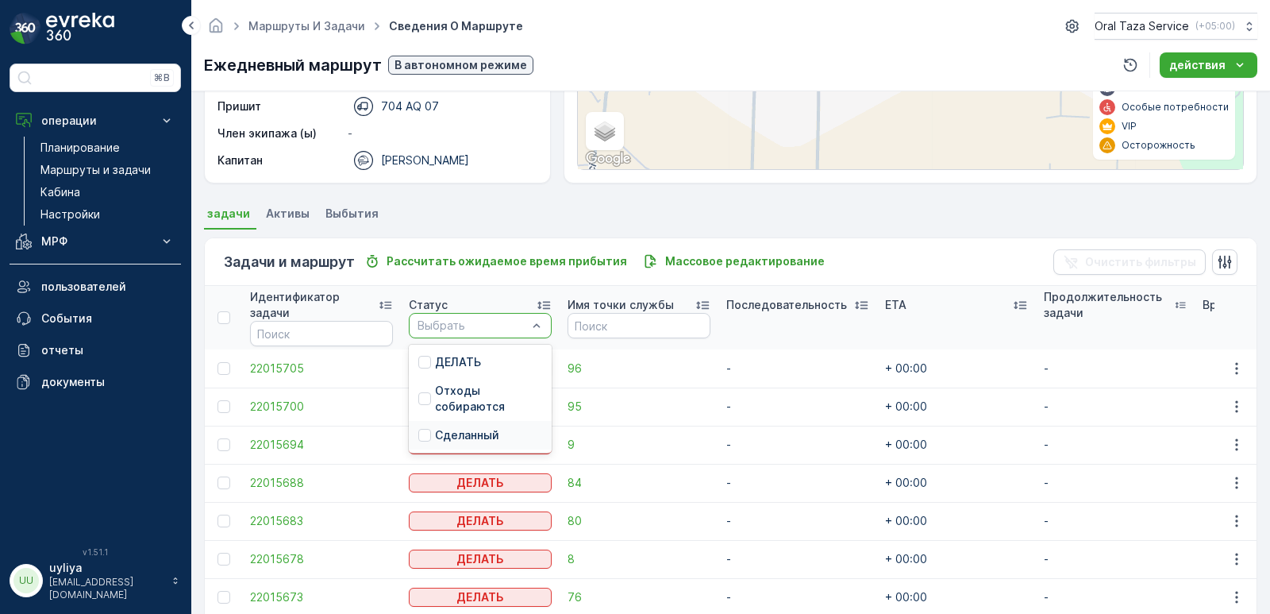
click at [480, 432] on p "Сделанный" at bounding box center [467, 435] width 64 height 16
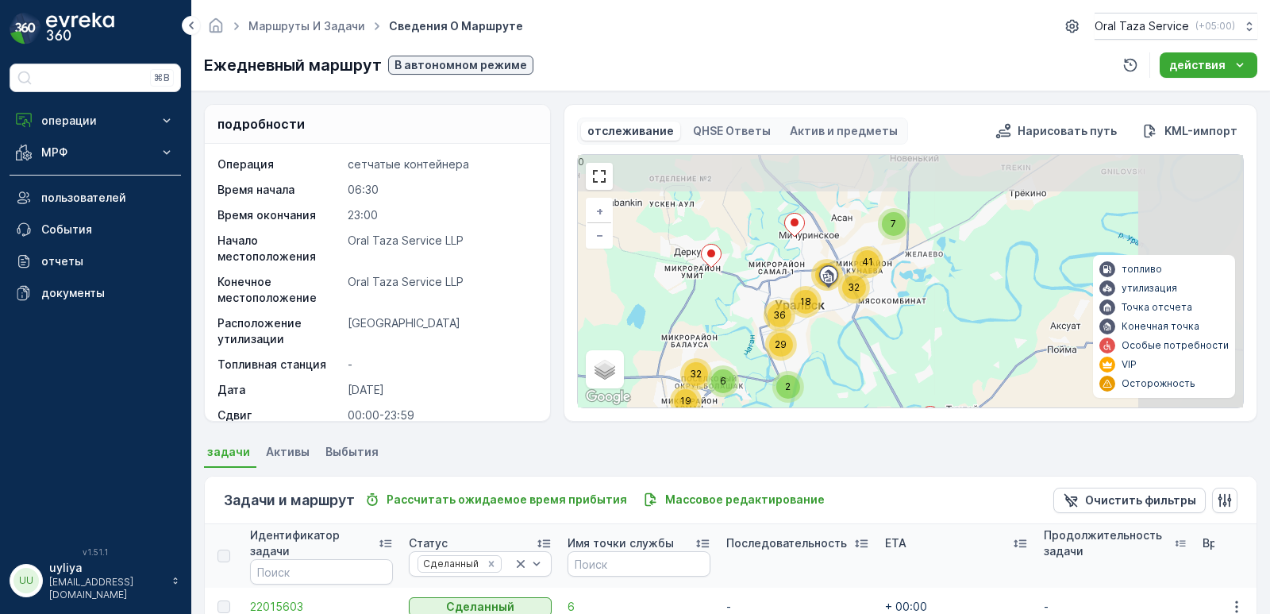
drag, startPoint x: 716, startPoint y: 244, endPoint x: 603, endPoint y: 282, distance: 119.8
click at [603, 282] on div "29 7 2 19 6 32 41 17 32 36 18 + − спутниковое Дорожная карта местность Гибридны…" at bounding box center [910, 281] width 665 height 253
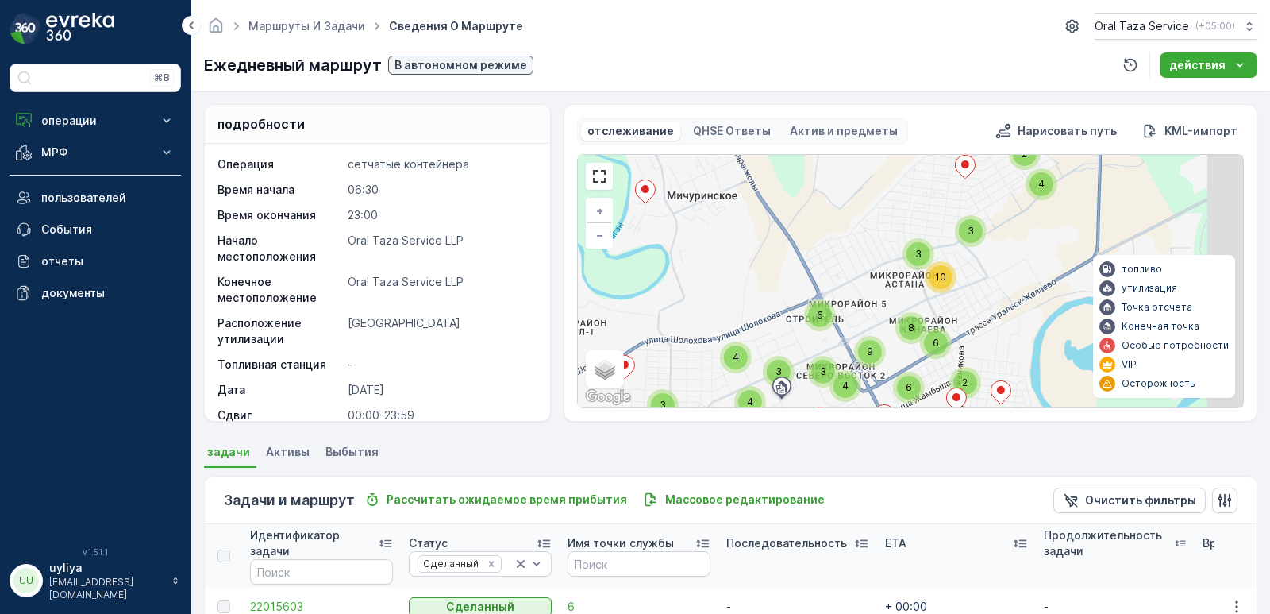
drag, startPoint x: 859, startPoint y: 245, endPoint x: 717, endPoint y: 321, distance: 161.3
click at [717, 321] on div "4 3 6 4 3 3 8 2 2 2 7 3 4 2 4 3 3 3 7 6 2 6 6 8 2 3 10 3 2 3 5 5 3 6 3 4 4 2 8 …" at bounding box center [910, 281] width 665 height 253
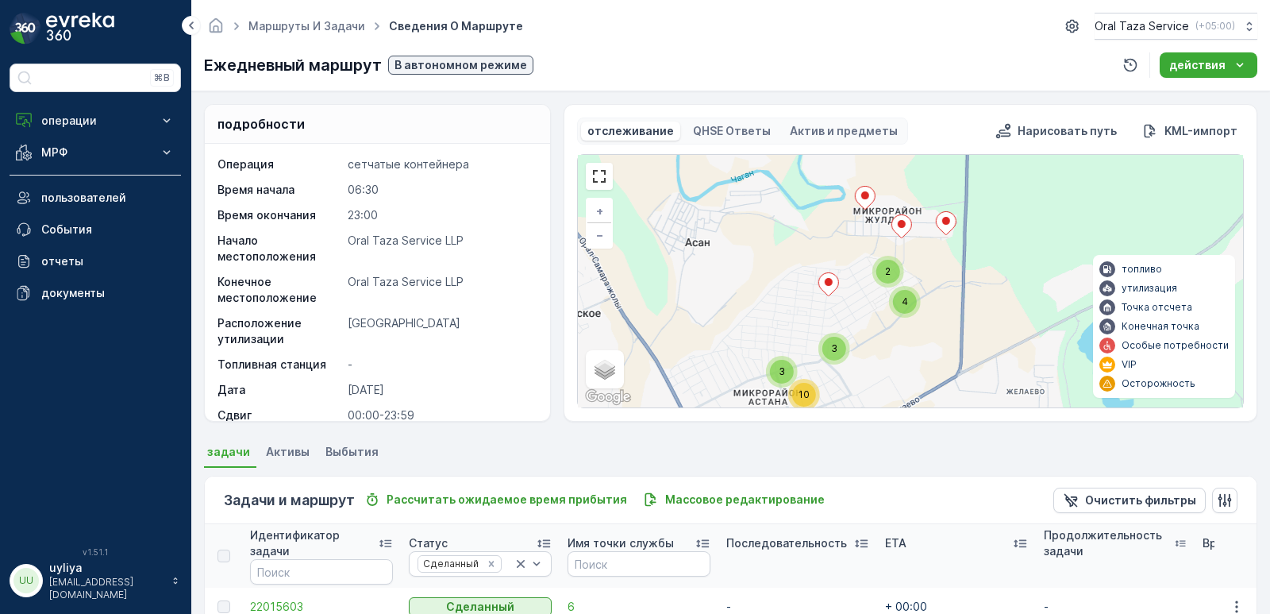
drag, startPoint x: 806, startPoint y: 248, endPoint x: 683, endPoint y: 357, distance: 164.3
click at [680, 359] on div "4 3 6 4 3 3 8 2 2 2 7 3 4 2 4 3 3 3 7 6 2 6 6 8 2 3 10 3 2 3 5 5 3 6 3 4 4 2 8 …" at bounding box center [910, 281] width 665 height 253
drag, startPoint x: 746, startPoint y: 304, endPoint x: 703, endPoint y: 323, distance: 46.9
click at [703, 323] on div "4 3 6 4 3 3 8 2 2 2 7 3 4 2 4 3 3 3 7 6 2 6 6 8 2 3 10 3 2 3 5 5 3 6 3 4 4 2 8 …" at bounding box center [910, 281] width 665 height 253
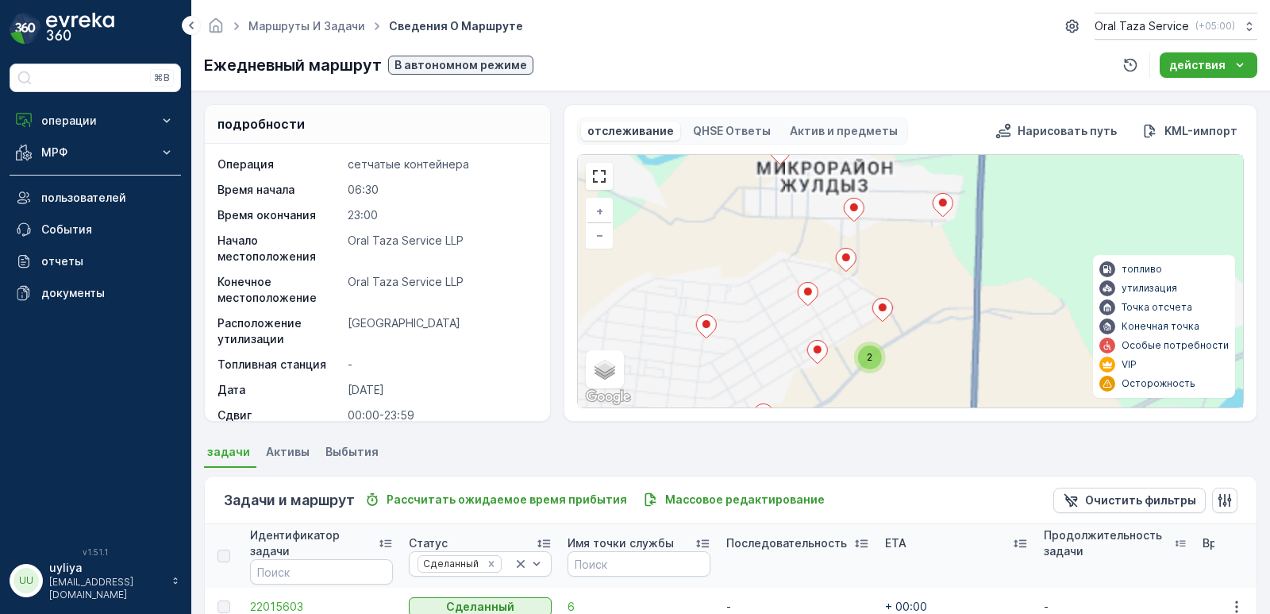
click at [792, 258] on div "4 3 6 4 3 3 8 2 2 7 3 4 2 4 3 3 3 7 6 2 6 6 8 2 3 10 3 2 3 5 5 3 6 3 4 4 8 9 3 …" at bounding box center [910, 281] width 665 height 253
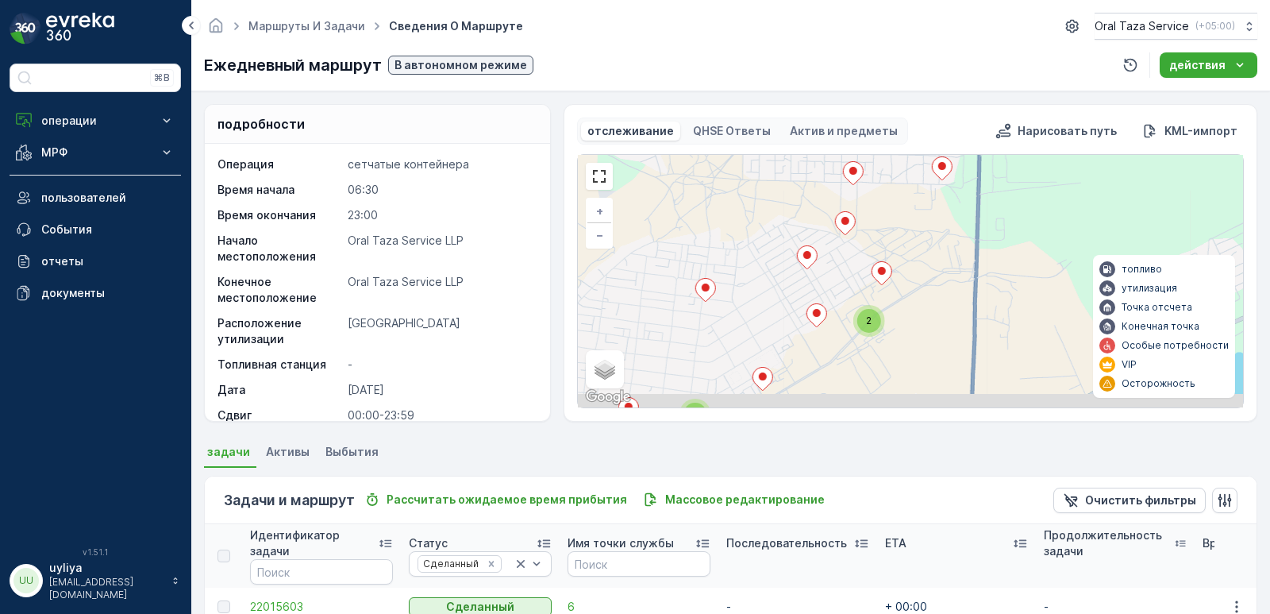
drag, startPoint x: 781, startPoint y: 314, endPoint x: 779, endPoint y: 276, distance: 38.1
click at [779, 276] on div "2 2 2 4 3 2 4 4 2 3 2 2 2 3 2 3 2 4 2 3 2 2 2 4 2 2 6 2 2 2 3 4 2 4 2 2 4 2 2 4…" at bounding box center [910, 281] width 665 height 253
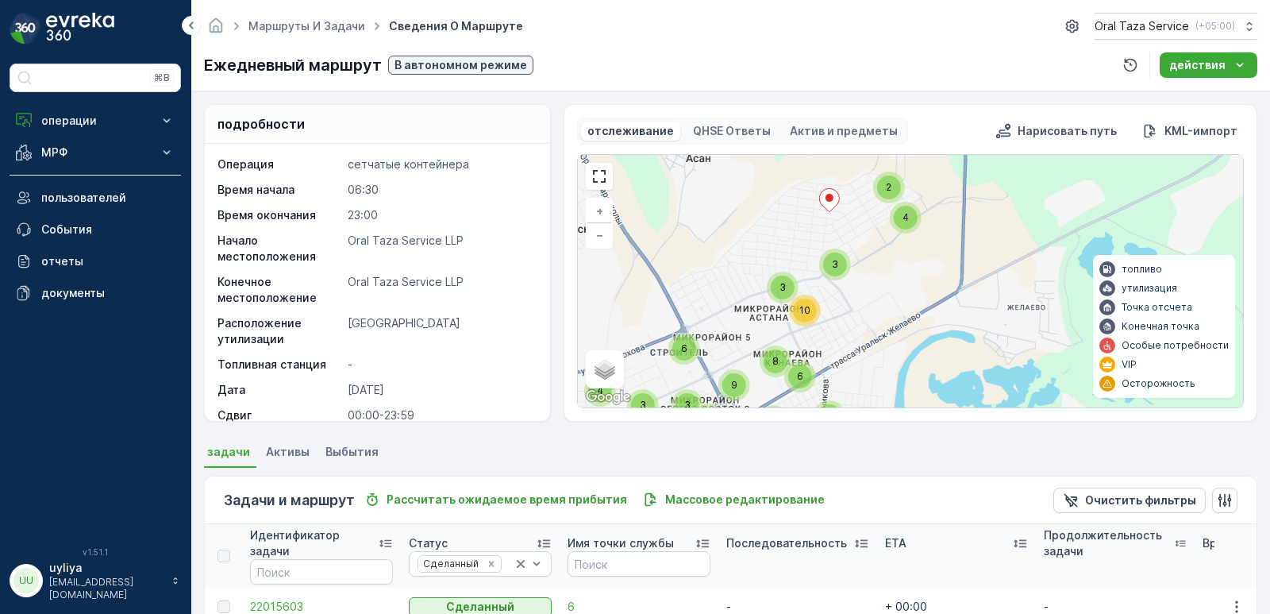
drag, startPoint x: 830, startPoint y: 361, endPoint x: 925, endPoint y: 262, distance: 137.6
click at [925, 262] on div "4 3 6 4 3 3 8 2 2 2 7 3 4 2 4 3 3 3 7 6 2 6 6 8 2 3 10 3 2 3 5 5 3 6 3 4 4 2 8 …" at bounding box center [910, 281] width 665 height 253
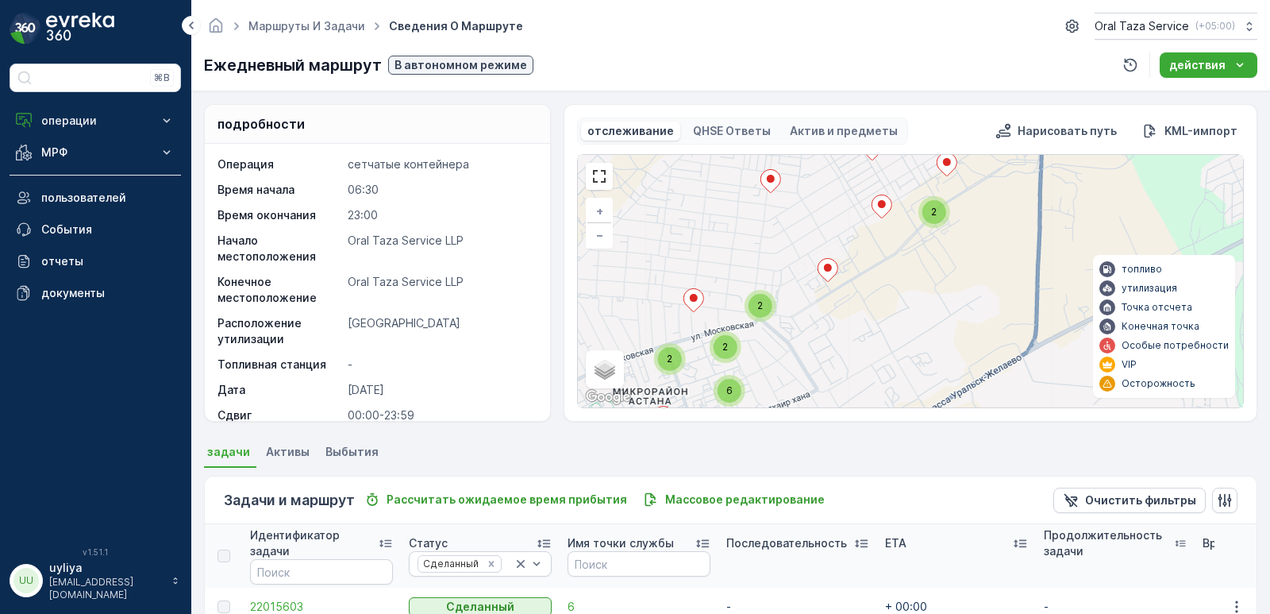
drag, startPoint x: 846, startPoint y: 268, endPoint x: 802, endPoint y: 354, distance: 97.3
click at [802, 353] on div "2 2 2 4 3 2 4 4 2 3 2 2 2 3 2 3 2 4 2 3 2 2 2 4 2 2 6 2 2 2 3 4 2 4 2 2 4 2 2 4…" at bounding box center [910, 281] width 665 height 253
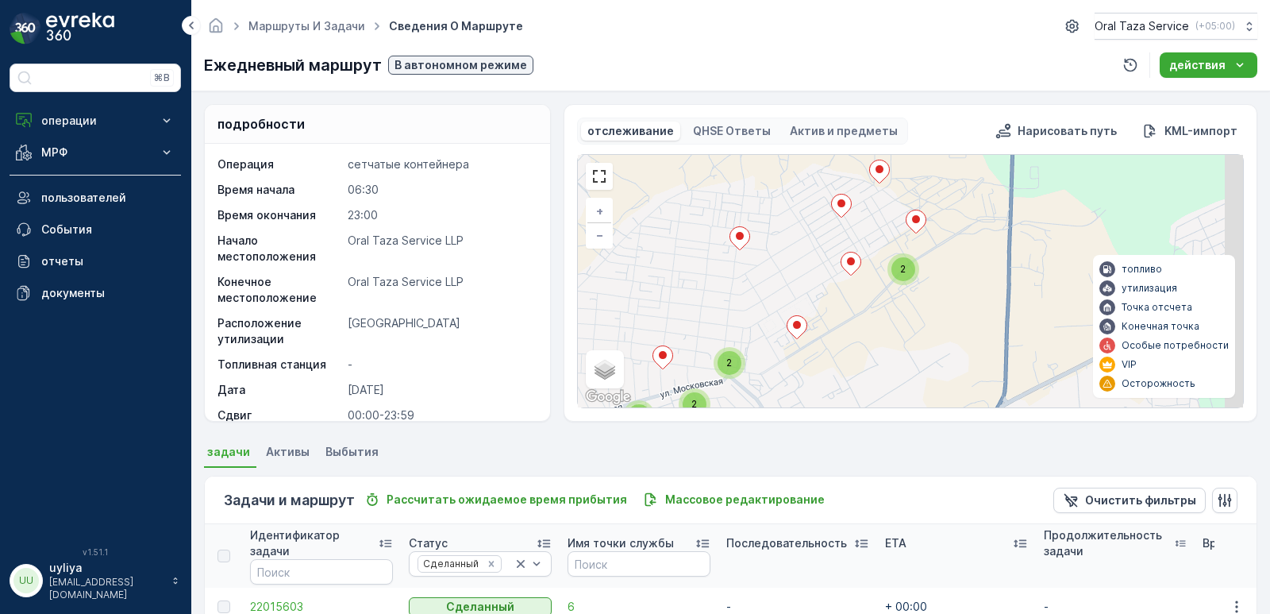
drag, startPoint x: 861, startPoint y: 284, endPoint x: 787, endPoint y: 324, distance: 83.8
click at [835, 333] on div "2 2 2 4 3 2 4 4 2 3 2 2 2 3 2 3 2 4 2 3 2 2 2 4 2 2 6 2 2 2 3 4 2 4 2 2 4 2 2 4…" at bounding box center [910, 281] width 665 height 253
click at [600, 173] on link at bounding box center [600, 176] width 24 height 24
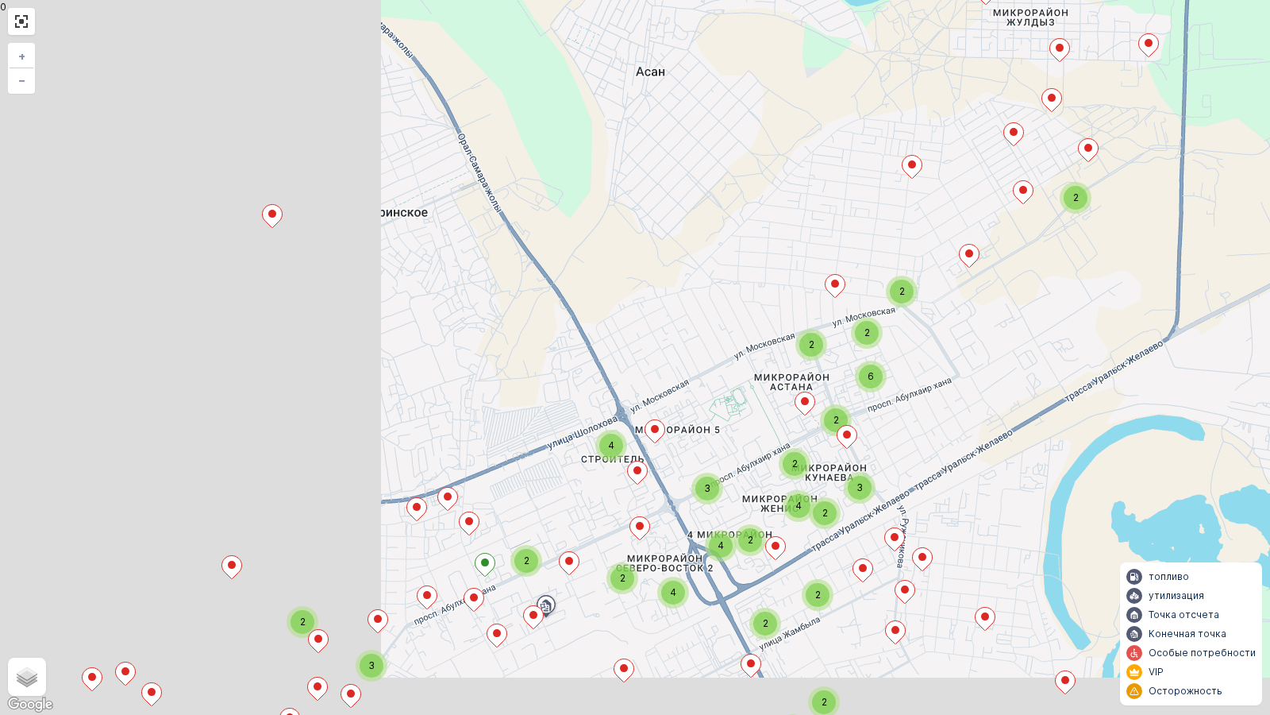
drag, startPoint x: 762, startPoint y: 443, endPoint x: 1079, endPoint y: 322, distance: 339.8
click at [1079, 322] on div "2 2 2 4 3 2 4 4 2 3 2 2 2 3 2 3 2 4 2 3 2 2 2 4 2 2 6 2 2 2 3 4 2 4 2 2 4 2 2 4…" at bounding box center [635, 357] width 1270 height 715
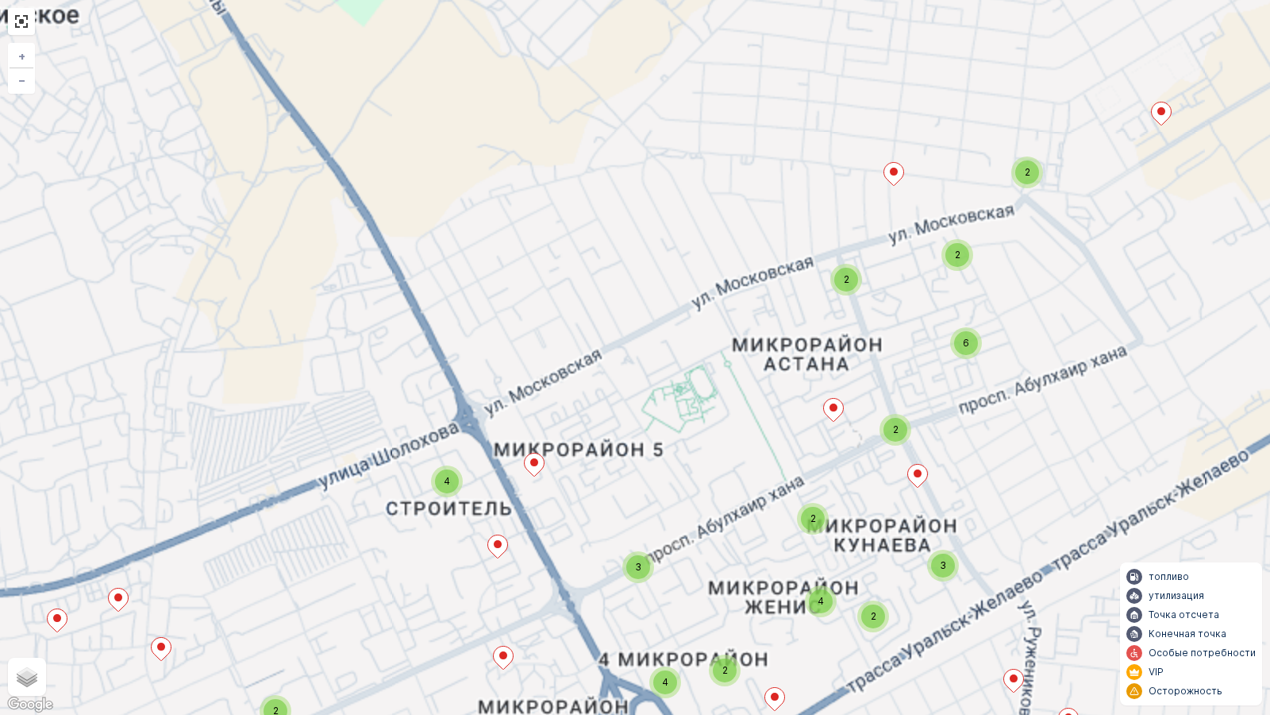
click at [633, 384] on div "2 2 2 4 3 2 4 4 2 3 2 2 2 3 2 3 2 4 2 3 2 2 2 4 2 2 6 2 2 2 3 4 2 4 2 2 4 2 2 4…" at bounding box center [635, 357] width 1270 height 715
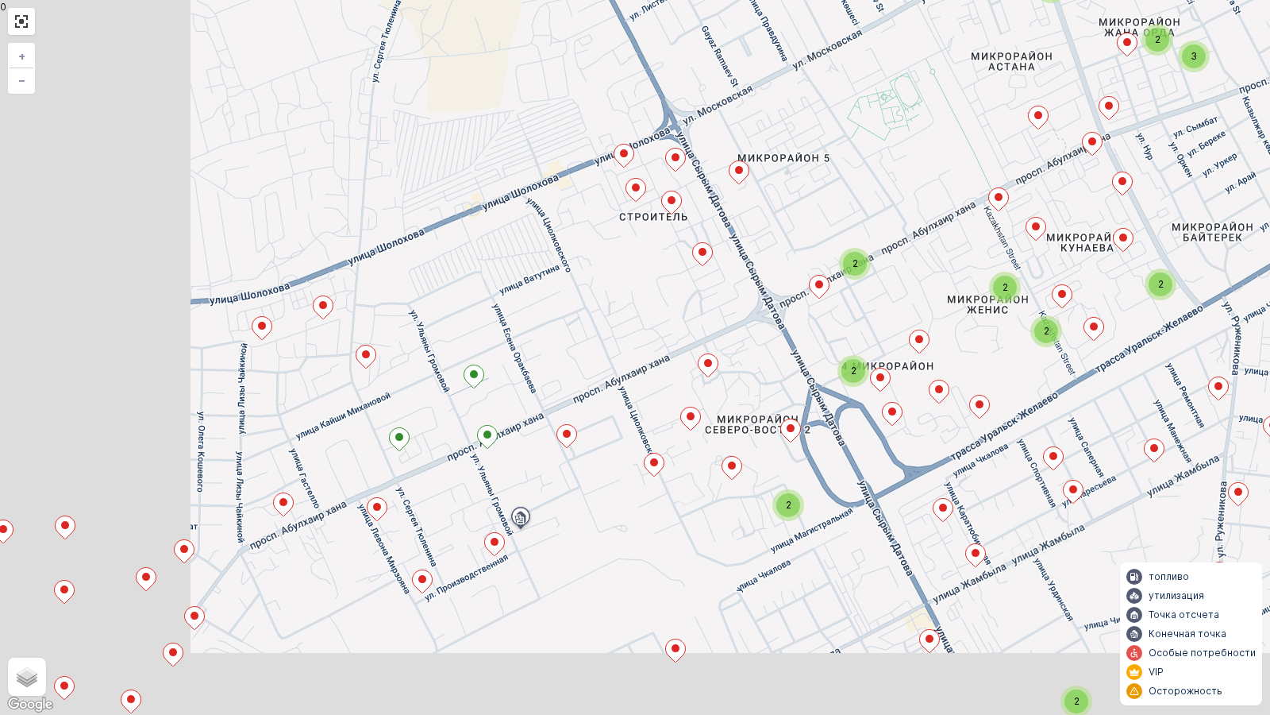
drag, startPoint x: 598, startPoint y: 373, endPoint x: 517, endPoint y: 361, distance: 81.9
click at [862, 184] on div "2 2 2 2 2 2 3 2 2 2 2 2 3 2 2 2 2 2 2 2 2 2 2 2 + − спутниковое Дорожная карта …" at bounding box center [635, 357] width 1270 height 715
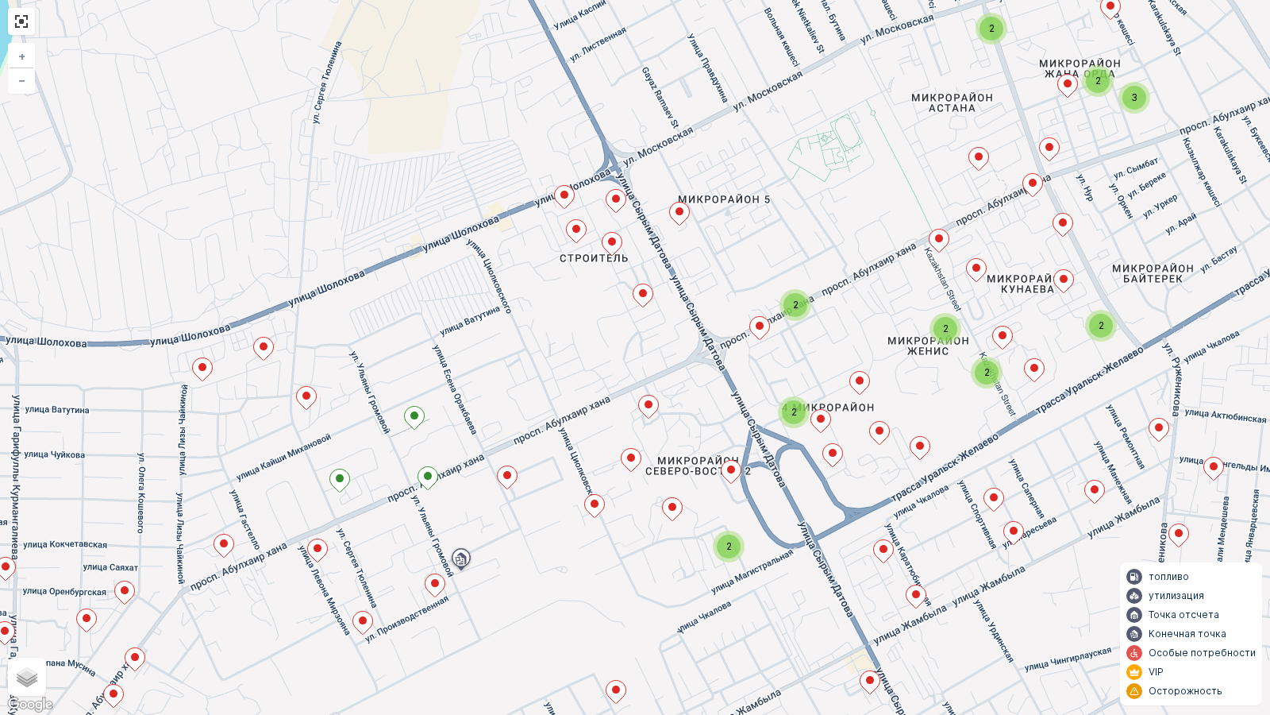
drag, startPoint x: 760, startPoint y: 298, endPoint x: 702, endPoint y: 339, distance: 71.2
click at [702, 339] on div "2 2 2 2 2 2 3 2 2 2 2 2 3 2 2 2 2 2 2 2 2 2 2 2 + − спутниковое Дорожная карта …" at bounding box center [635, 357] width 1270 height 715
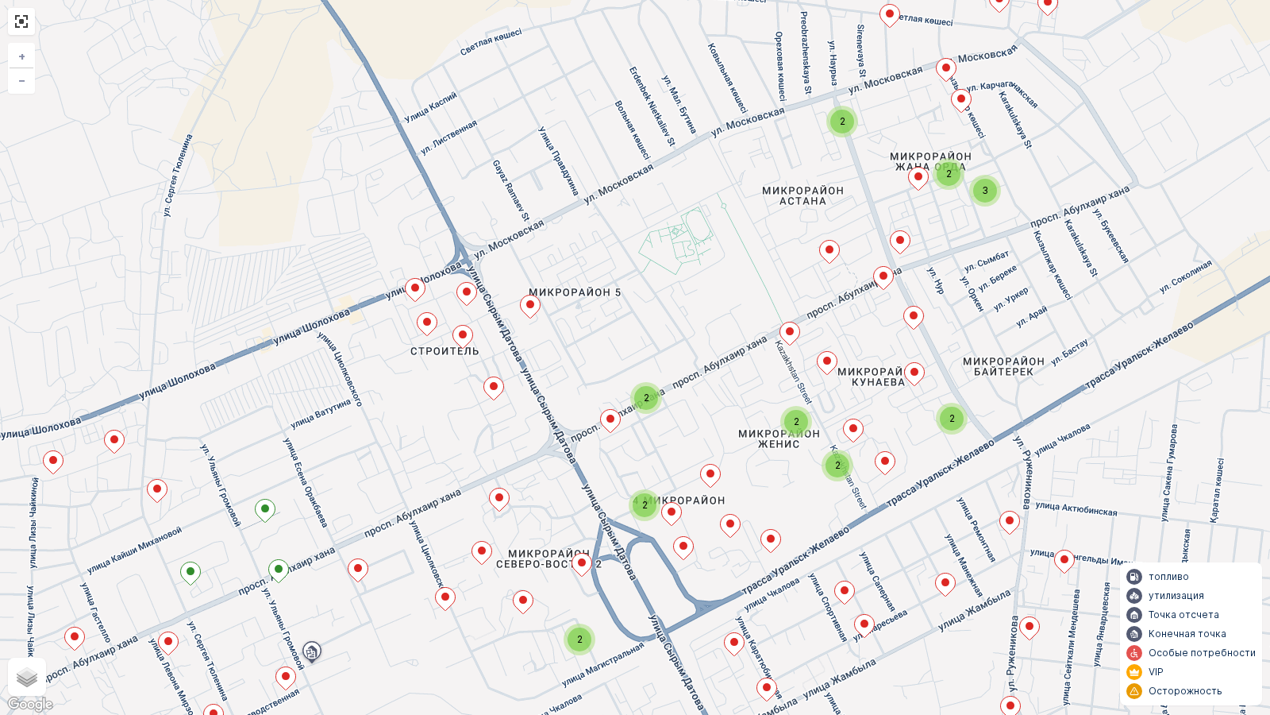
drag, startPoint x: 715, startPoint y: 321, endPoint x: 593, endPoint y: 402, distance: 146.7
click at [593, 402] on div "2 2 2 2 2 2 3 2 2 2 2 2 3 2 2 2 2 2 2 2 2 2 2 2 + − спутниковое Дорожная карта …" at bounding box center [635, 357] width 1270 height 715
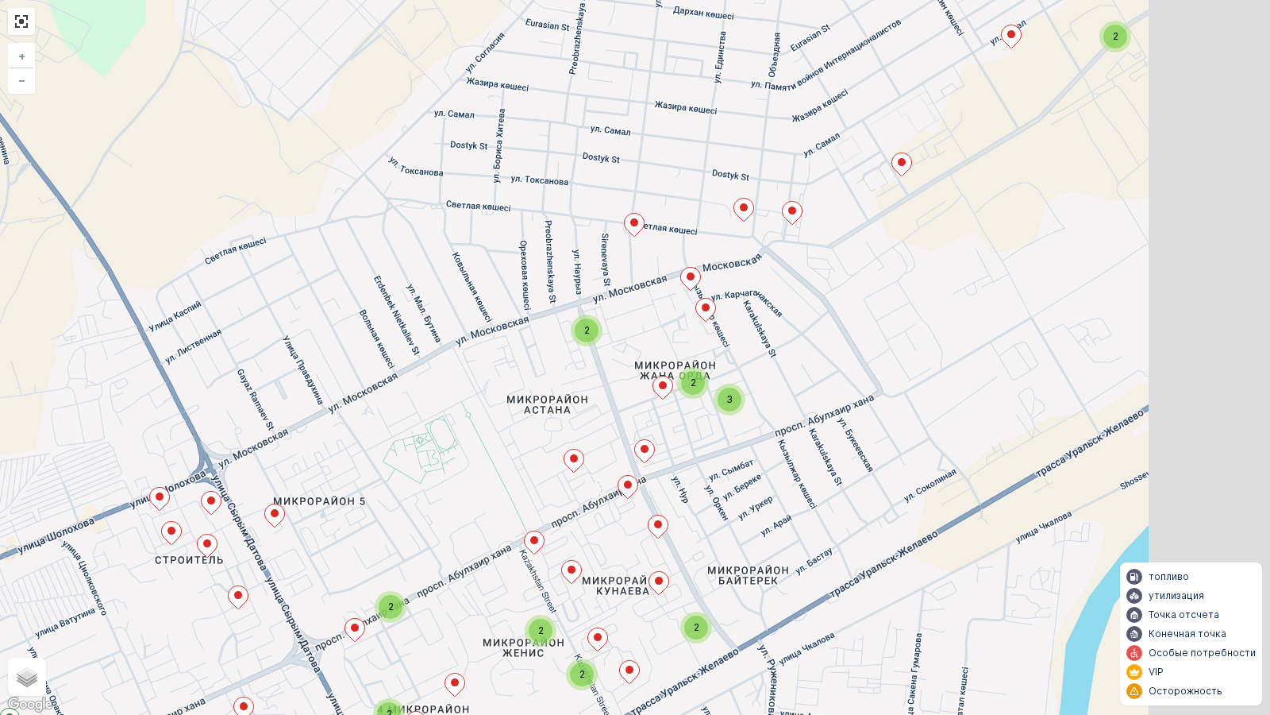
drag, startPoint x: 698, startPoint y: 291, endPoint x: 466, endPoint y: 483, distance: 300.6
click at [466, 483] on div "2 2 2 2 2 2 3 2 2 2 2 2 3 2 2 2 2 2 2 2 2 2 2 2 + − спутниковое Дорожная карта …" at bounding box center [635, 357] width 1270 height 715
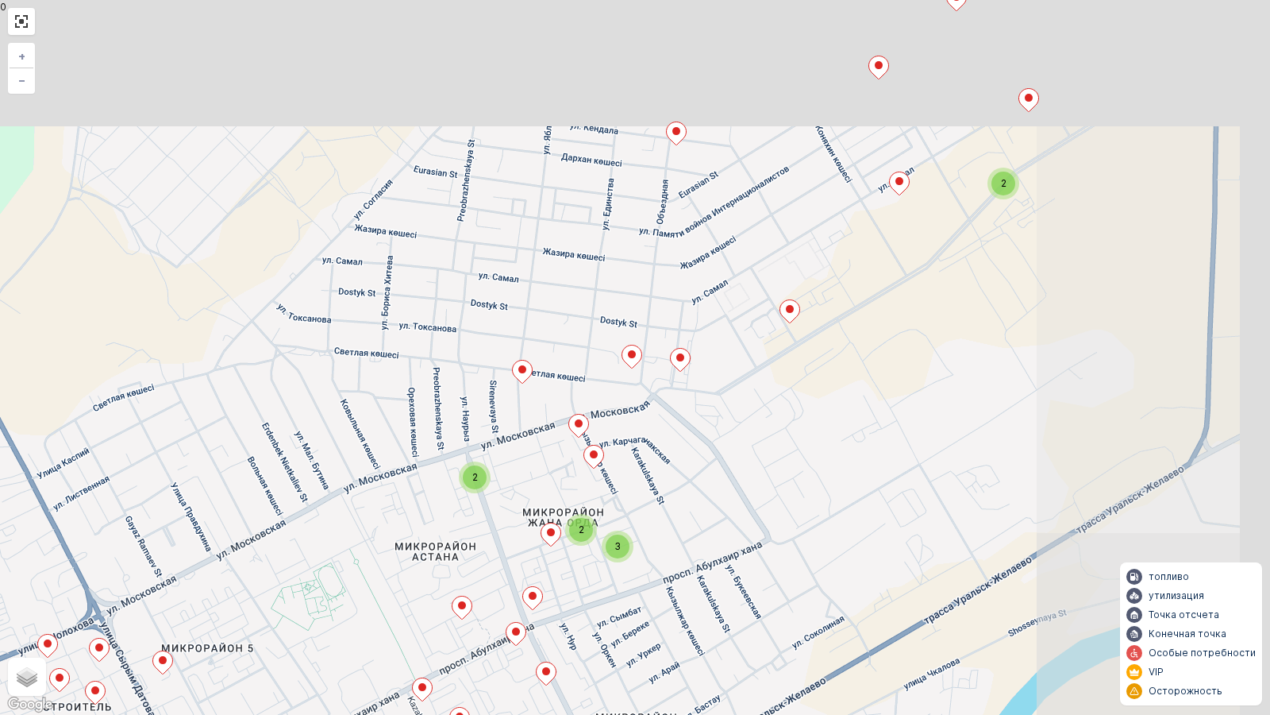
drag, startPoint x: 862, startPoint y: 253, endPoint x: 798, endPoint y: 337, distance: 105.9
click at [746, 406] on div "2 2 2 2 2 2 3 2 2 2 2 2 3 2 2 2 2 2 2 2 2 2 2 2 + − спутниковое Дорожная карта …" at bounding box center [635, 357] width 1270 height 715
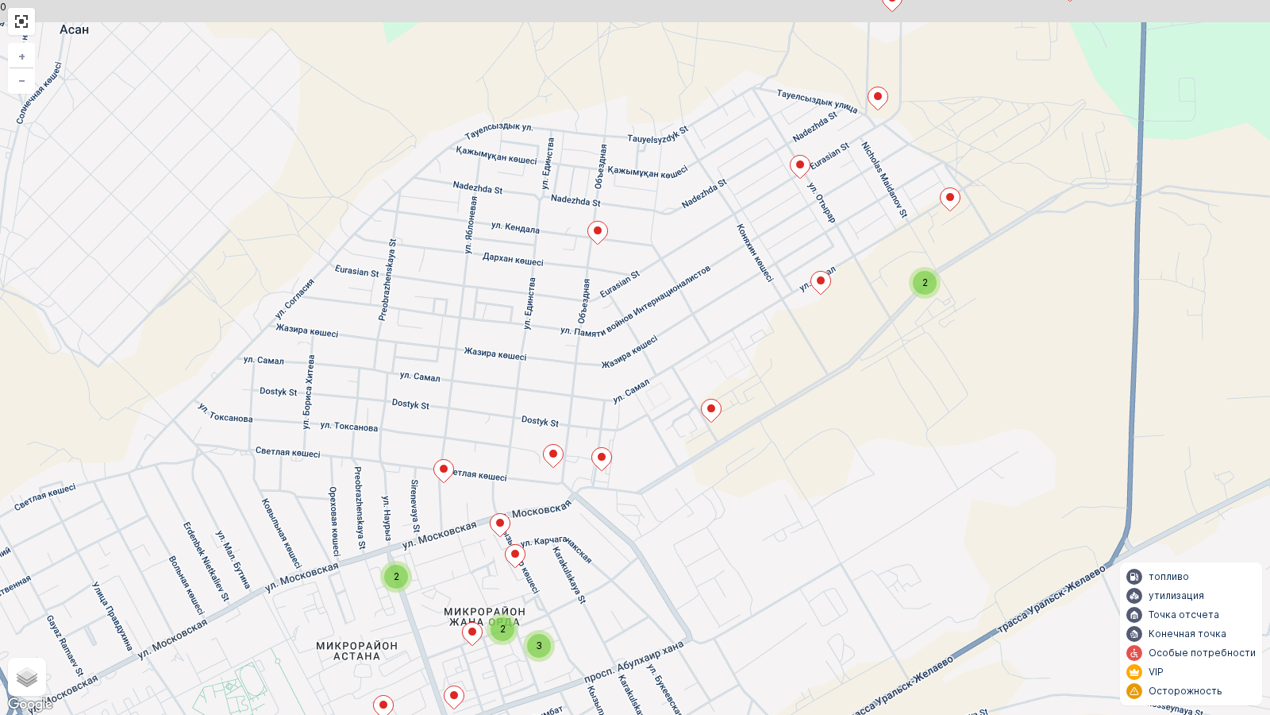
drag, startPoint x: 881, startPoint y: 251, endPoint x: 811, endPoint y: 342, distance: 115.5
click at [813, 340] on div "2 2 2 2 2 2 3 2 2 2 2 2 3 2 2 2 2 2 2 2 2 2 2 2 + − спутниковое Дорожная карта …" at bounding box center [635, 357] width 1270 height 715
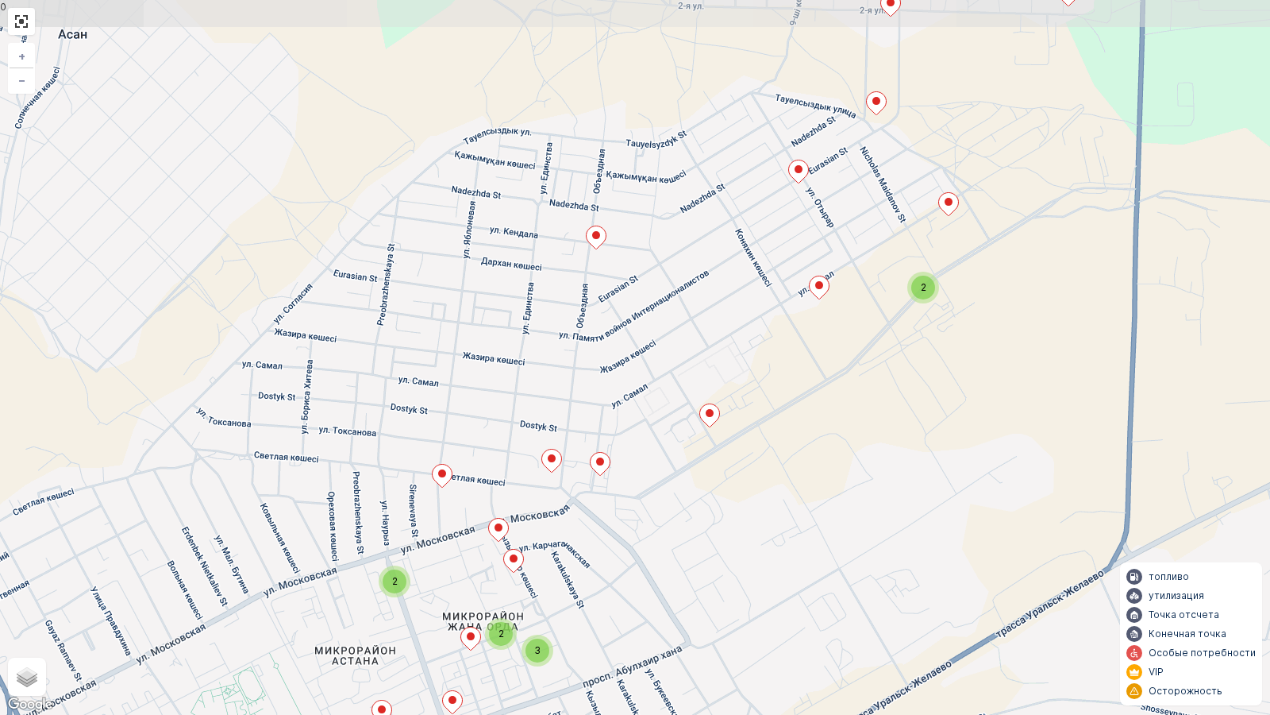
drag, startPoint x: 771, startPoint y: 353, endPoint x: 1061, endPoint y: 199, distance: 328.2
click at [1120, 166] on div "2 2 2 2 2 2 3 2 2 2 2 2 3 2 2 2 2 2 2 2 2 2 2 2 + − спутниковое Дорожная карта …" at bounding box center [635, 357] width 1270 height 715
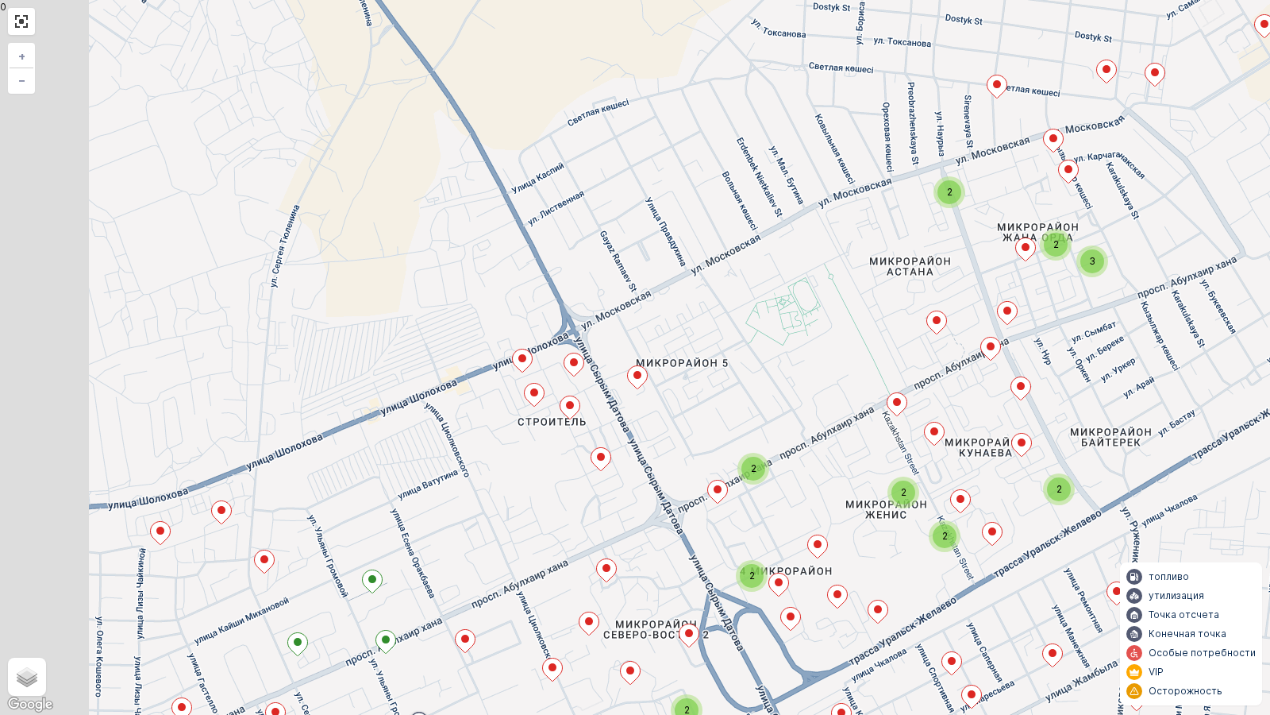
drag, startPoint x: 762, startPoint y: 355, endPoint x: 781, endPoint y: 260, distance: 96.4
click at [883, 201] on div "2 2 2 2 2 2 3 2 2 2 2 2 3 2 2 2 2 2 2 2 2 2 2 2 + − спутниковое Дорожная карта …" at bounding box center [635, 357] width 1270 height 715
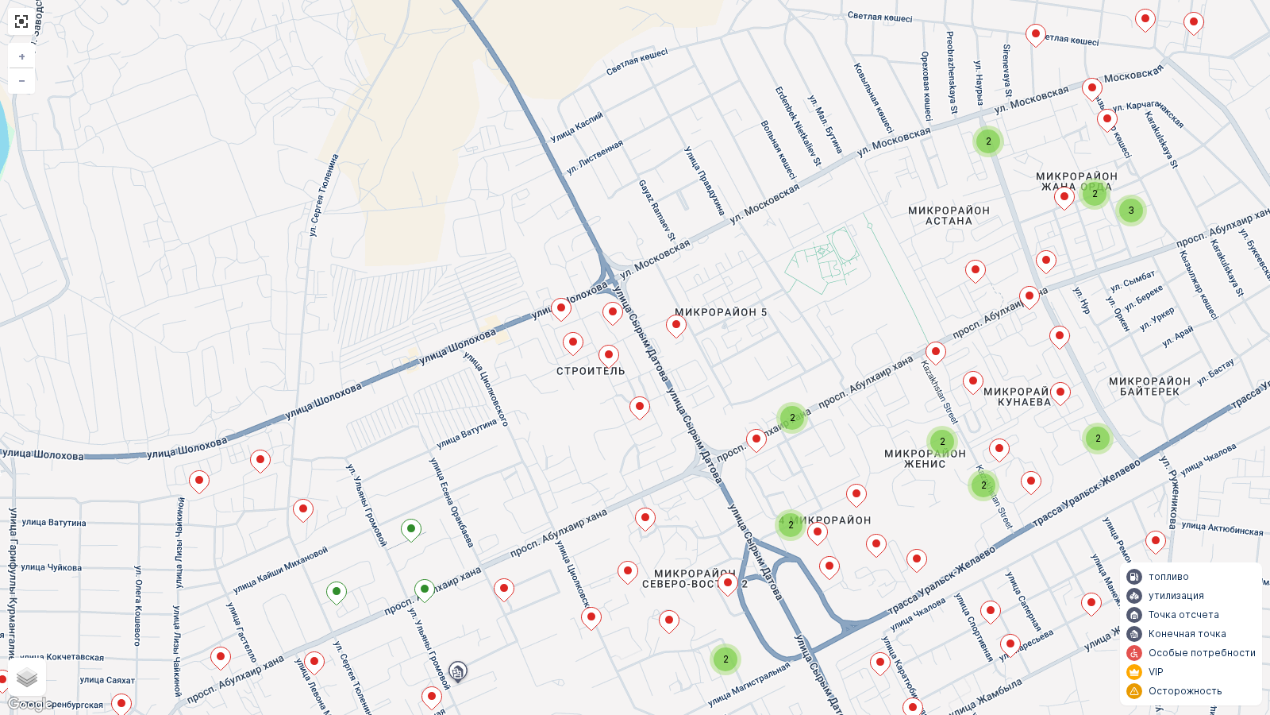
click at [332, 591] on icon at bounding box center [337, 593] width 20 height 23
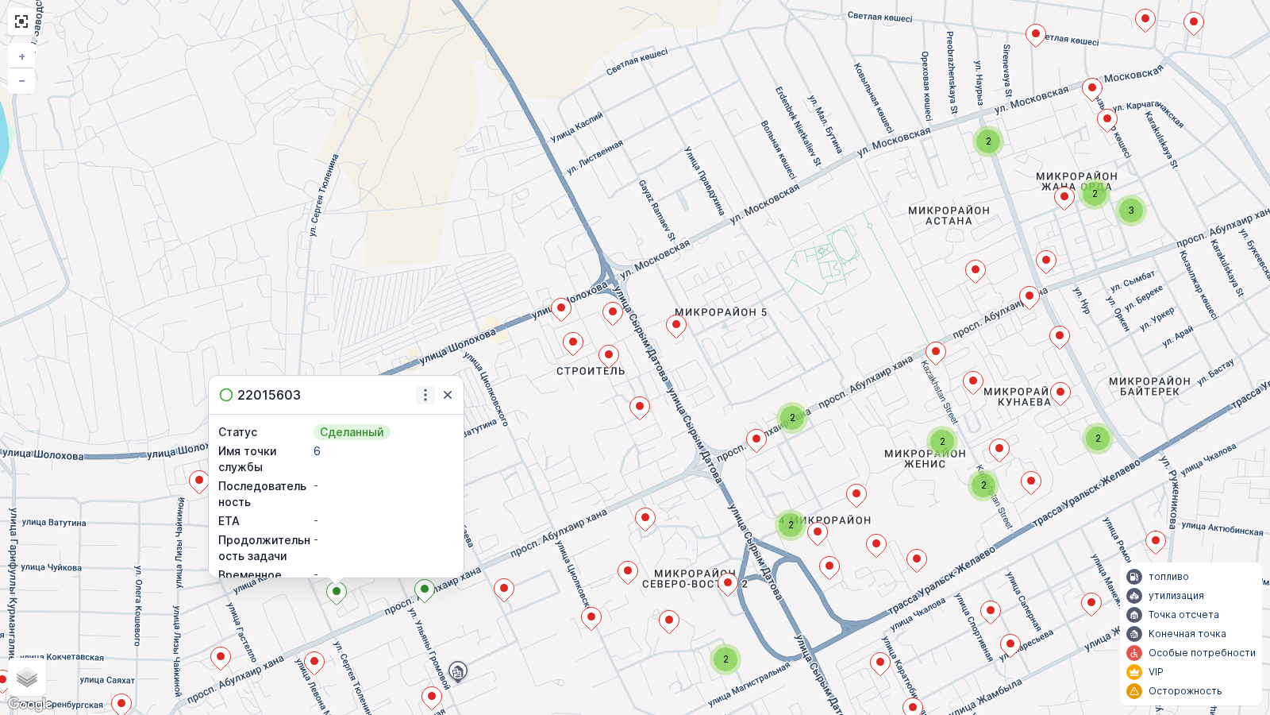
click at [424, 391] on icon "button" at bounding box center [426, 395] width 16 height 16
click at [377, 424] on span "Смотрите больше деталей" at bounding box center [384, 419] width 151 height 16
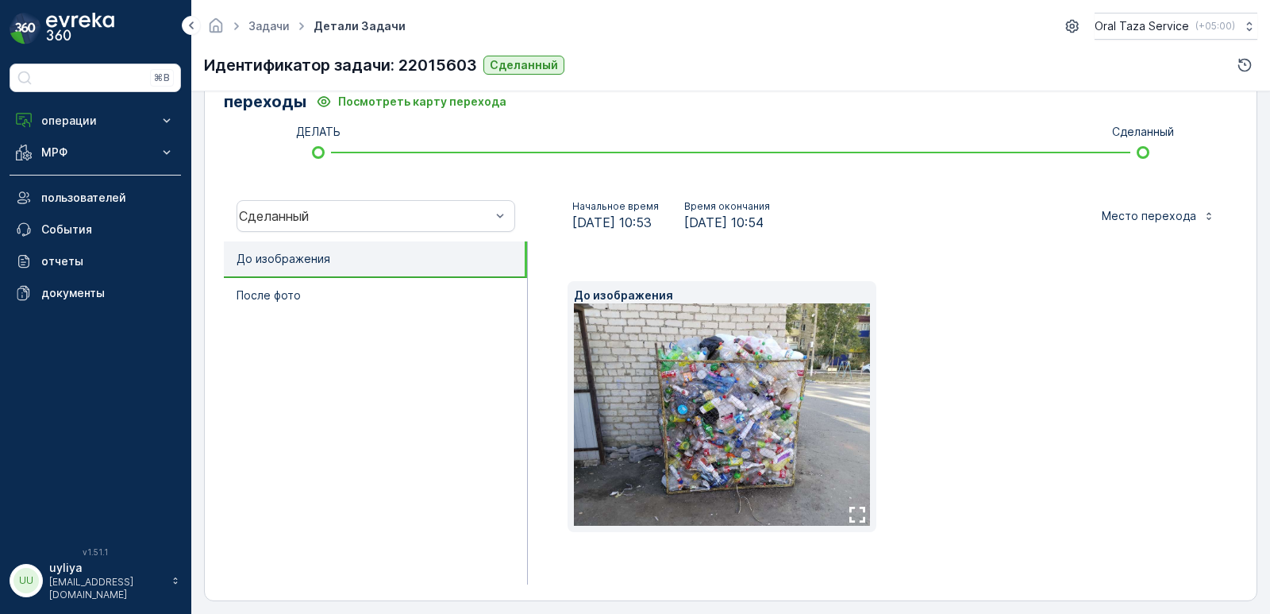
scroll to position [411, 0]
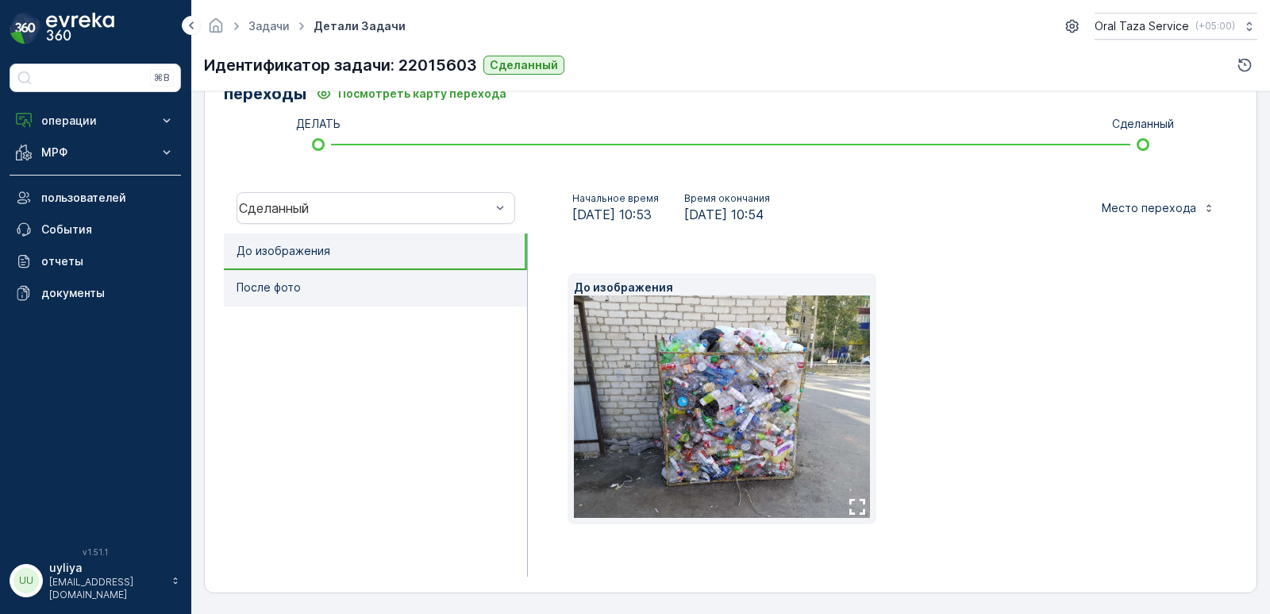
click at [333, 295] on li "После фото" at bounding box center [375, 288] width 303 height 37
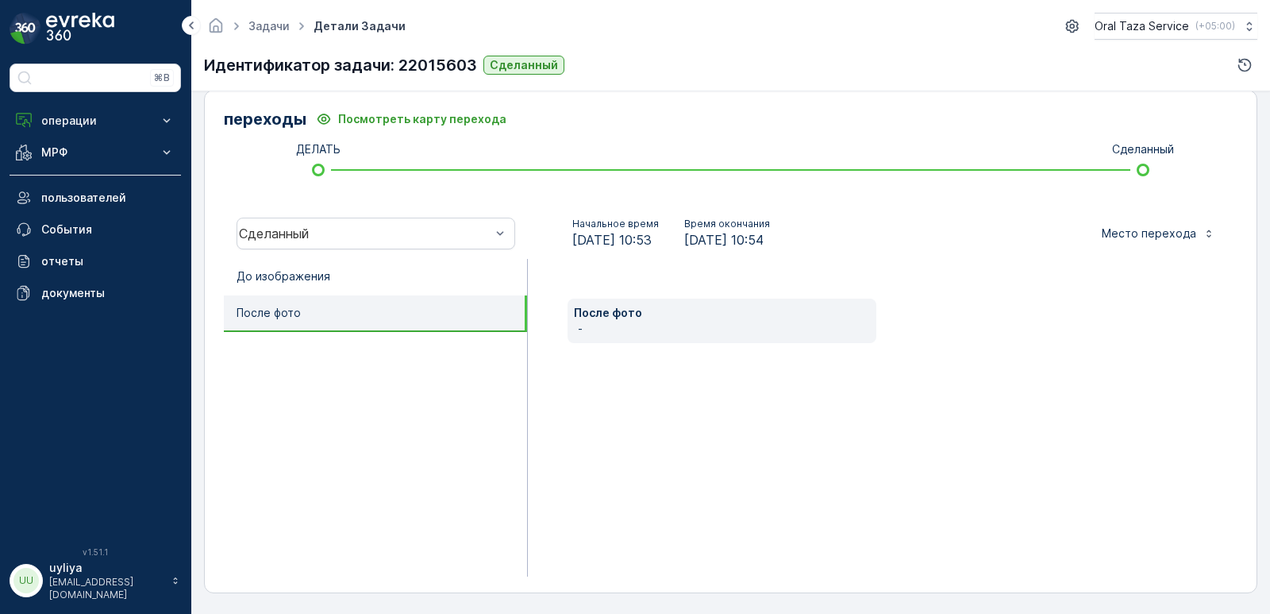
drag, startPoint x: 351, startPoint y: 373, endPoint x: 351, endPoint y: 334, distance: 39.7
click at [351, 375] on ul "До изображения После фото" at bounding box center [376, 418] width 304 height 318
click at [331, 278] on li "До изображения" at bounding box center [375, 277] width 303 height 37
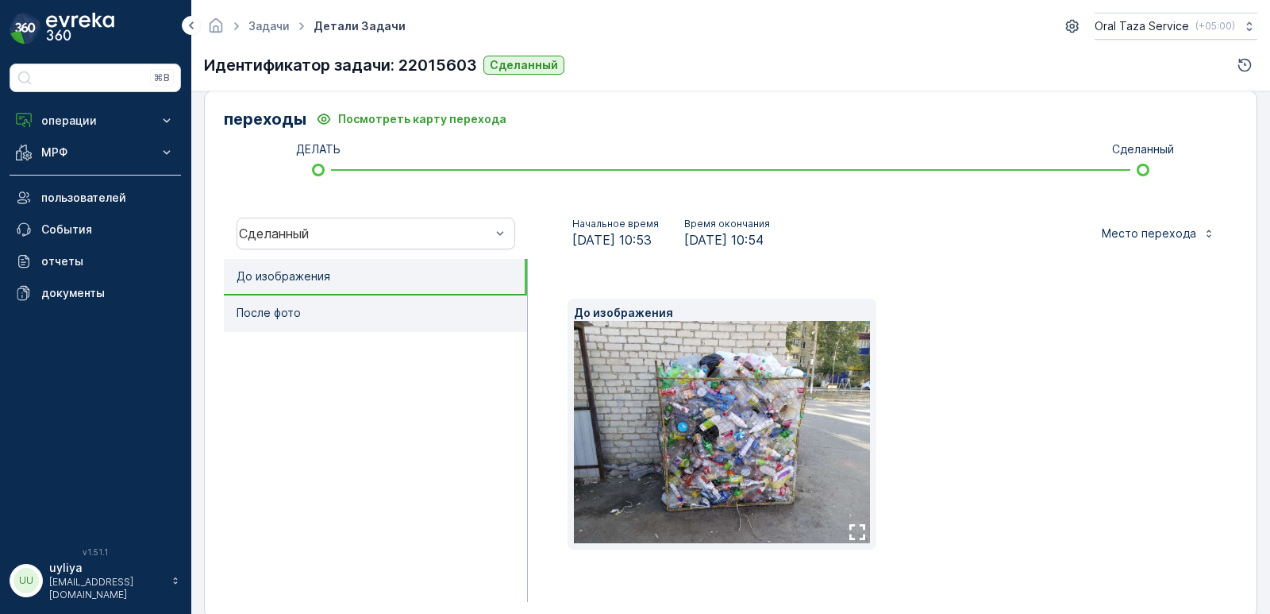
click at [329, 304] on li "После фото" at bounding box center [375, 313] width 303 height 37
